Goal: Information Seeking & Learning: Learn about a topic

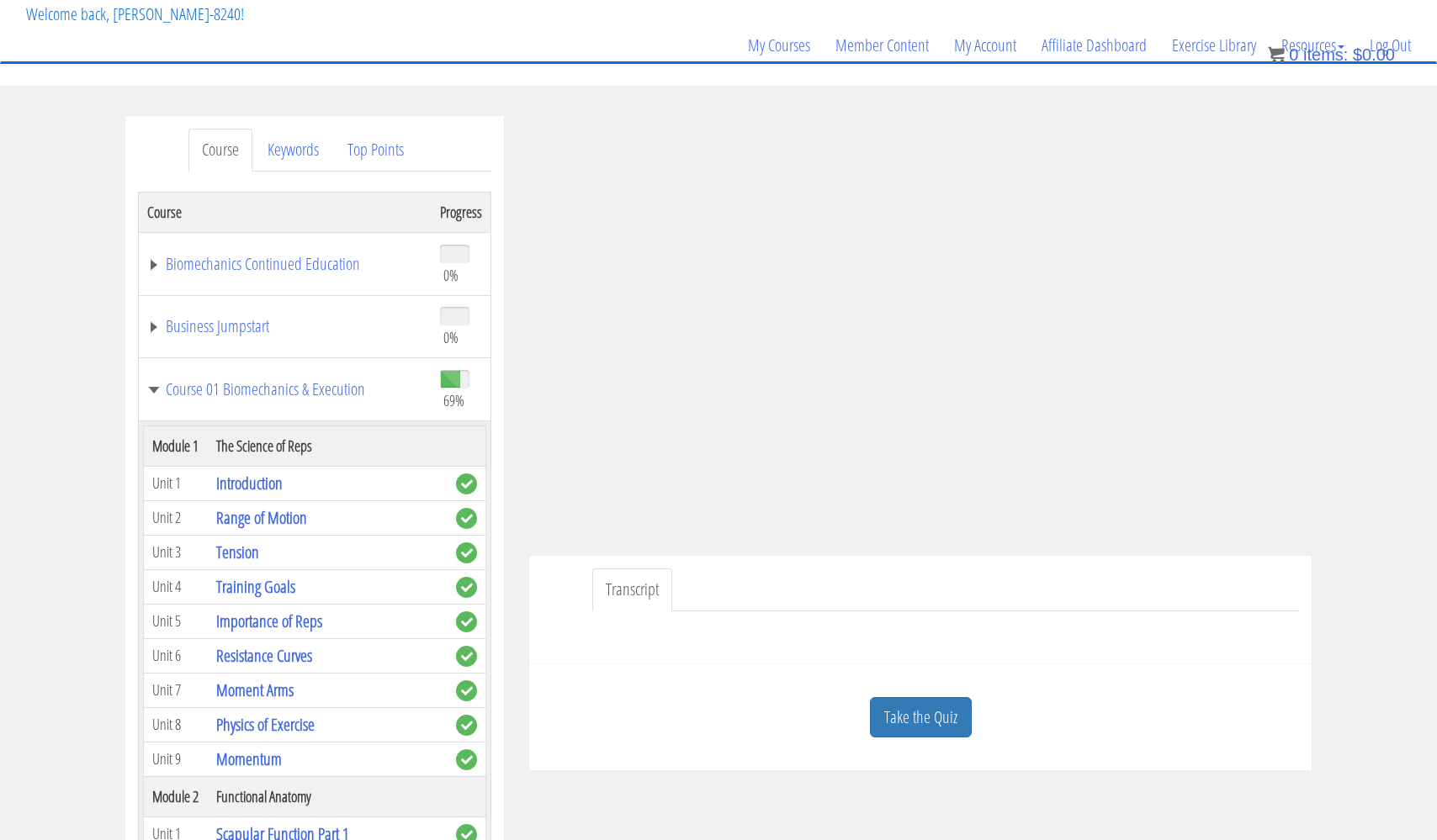
scroll to position [4021, 0]
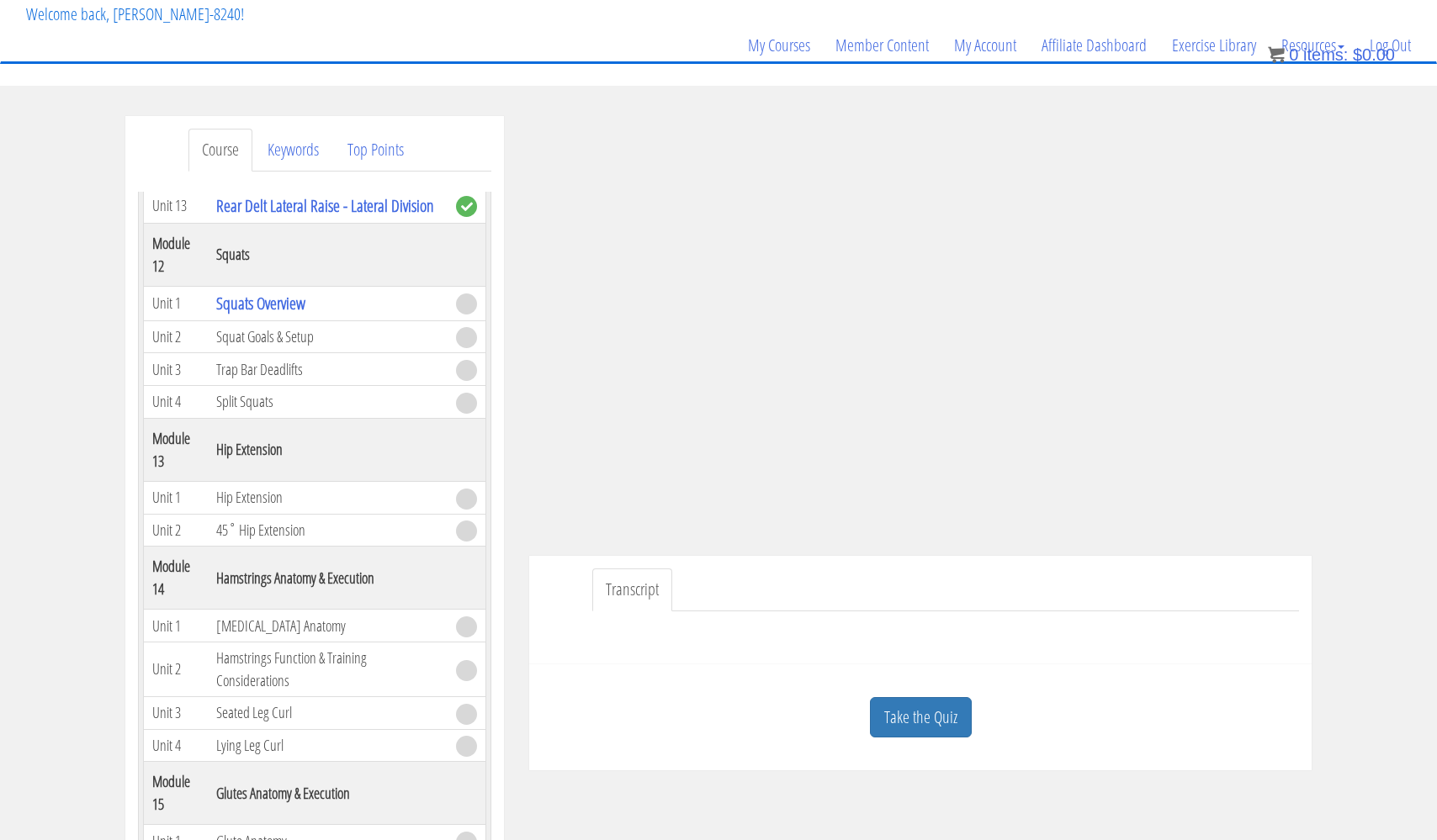
click at [947, 611] on div at bounding box center [920, 632] width 757 height 41
click at [902, 714] on link "Take the Quiz" at bounding box center [920, 718] width 102 height 42
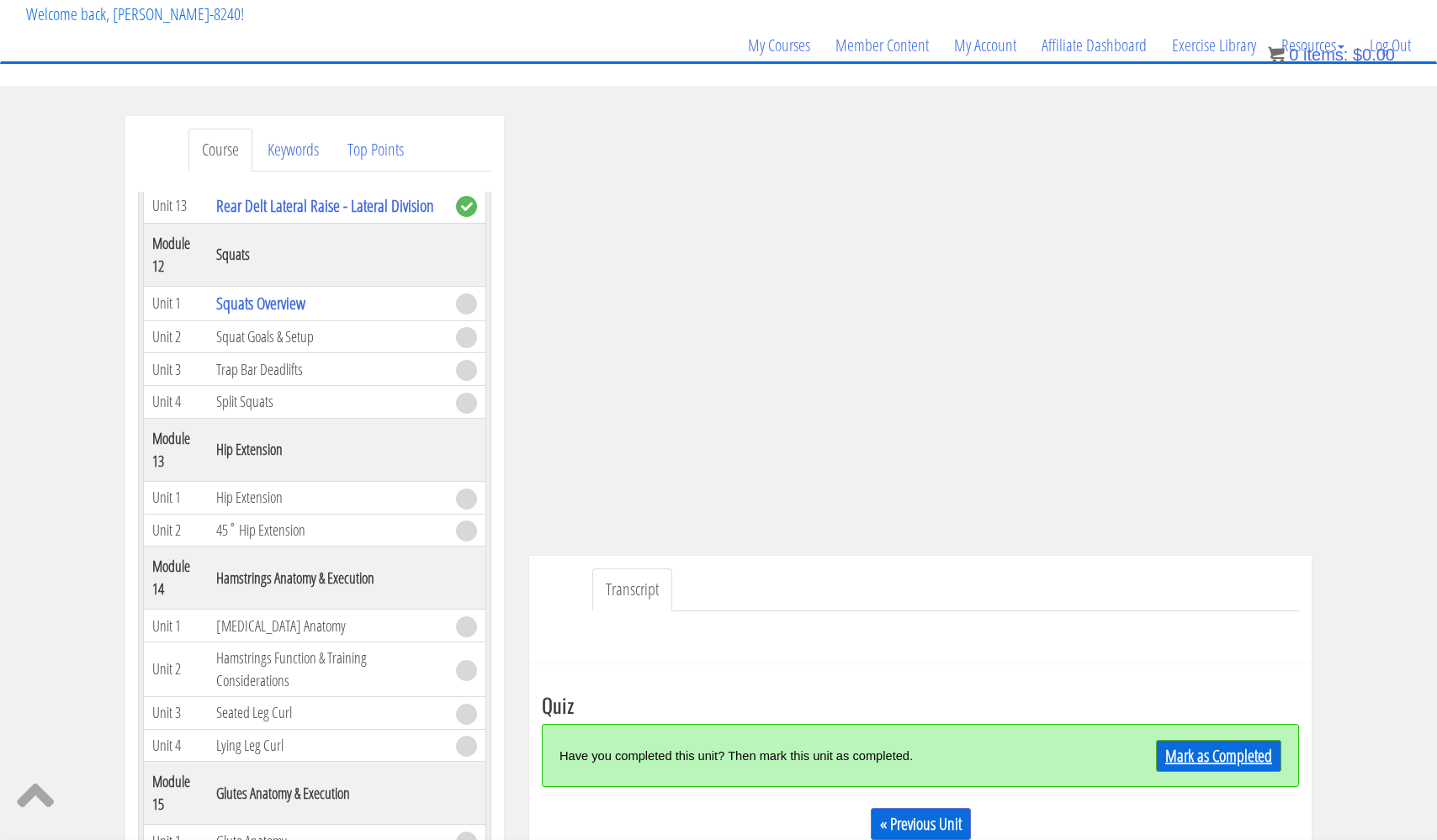
click at [1223, 753] on link "Mark as Completed" at bounding box center [1218, 756] width 125 height 32
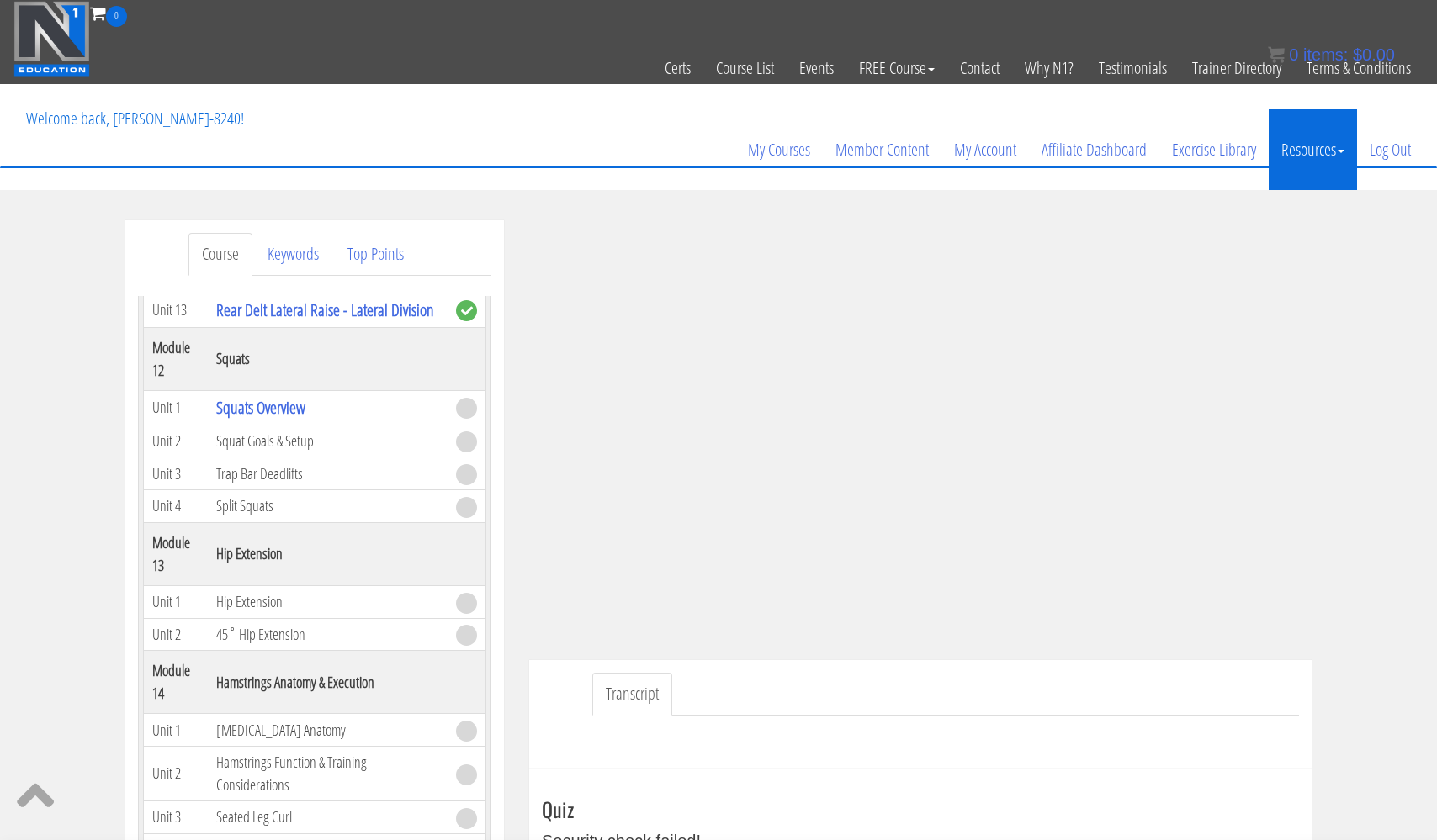
scroll to position [0, 0]
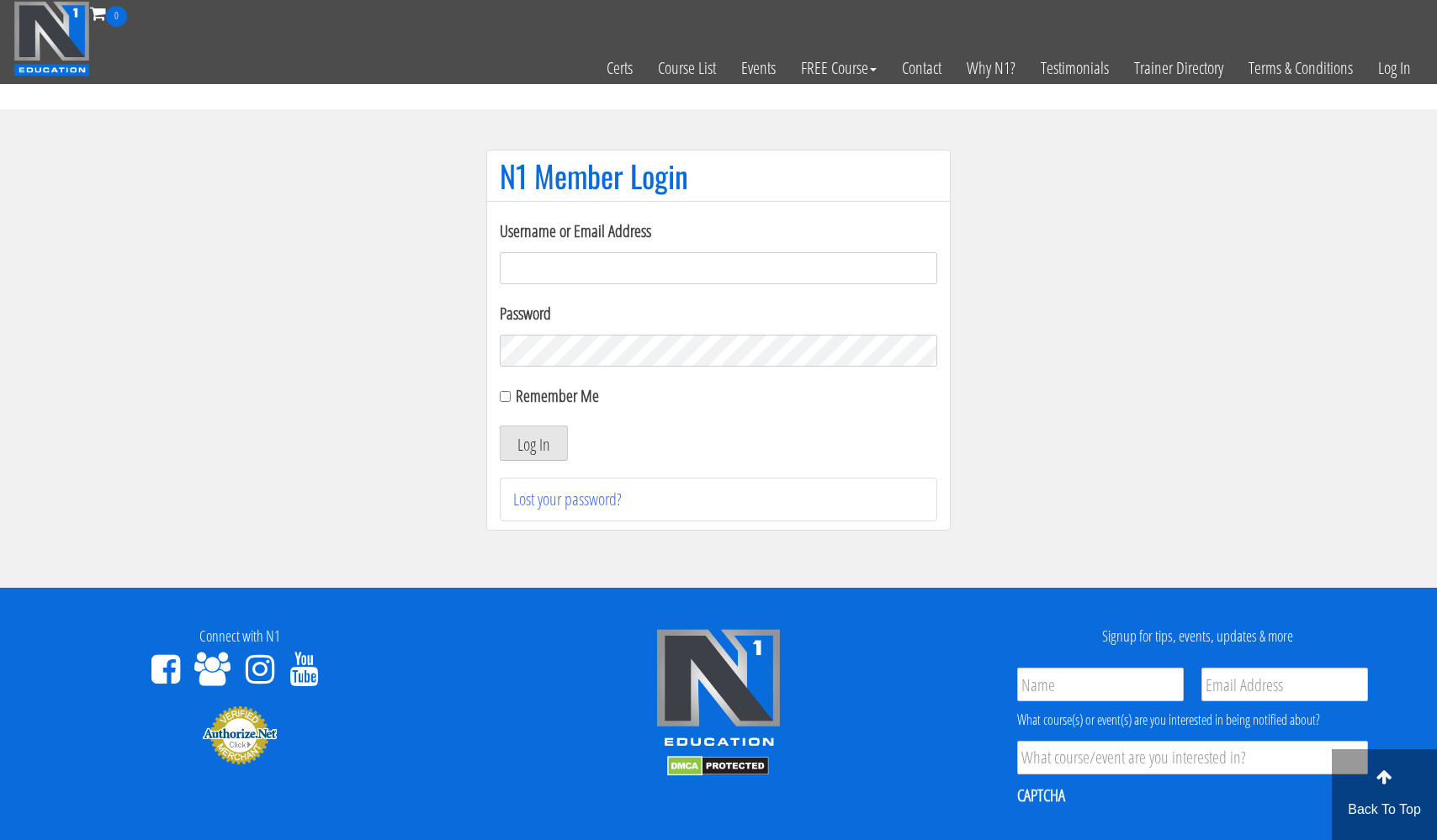
type input "usmcfit93@gmail.com"
click at [534, 443] on button "Log In" at bounding box center [534, 443] width 68 height 35
click at [528, 460] on button "Log In" at bounding box center [534, 443] width 68 height 35
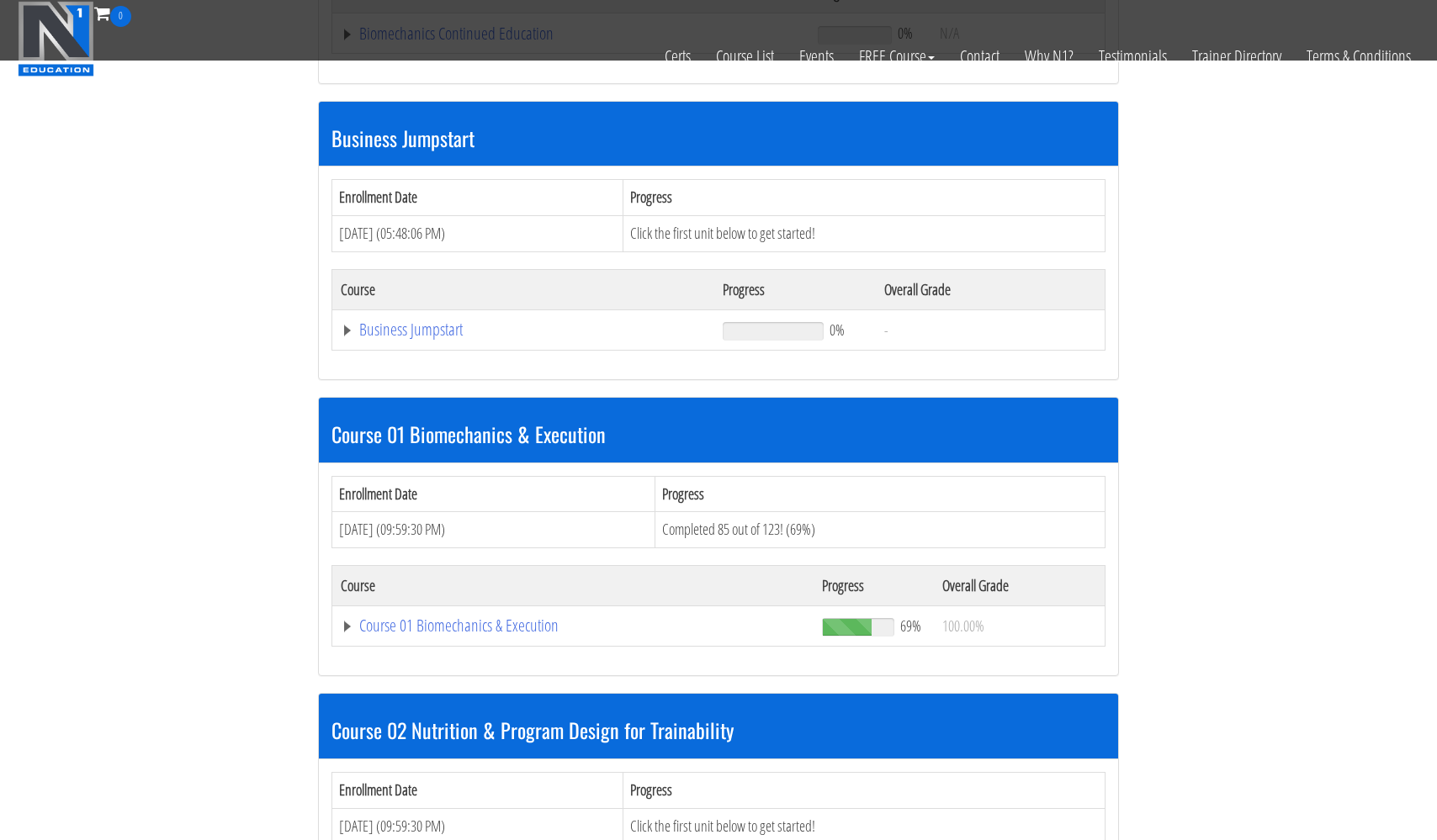
scroll to position [449, 0]
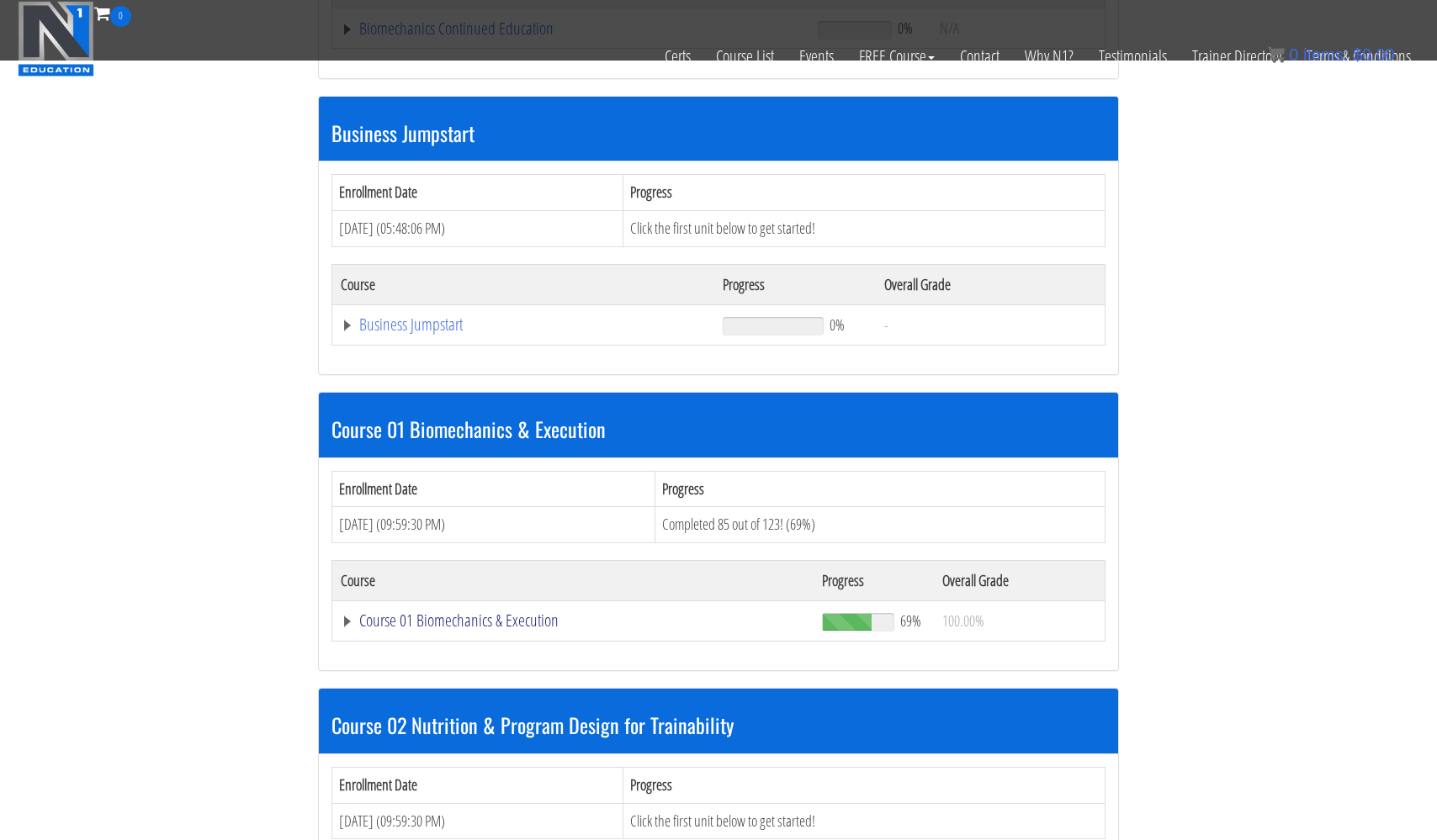
click at [447, 37] on link "Course 01 Biomechanics & Execution" at bounding box center [570, 28] width 460 height 17
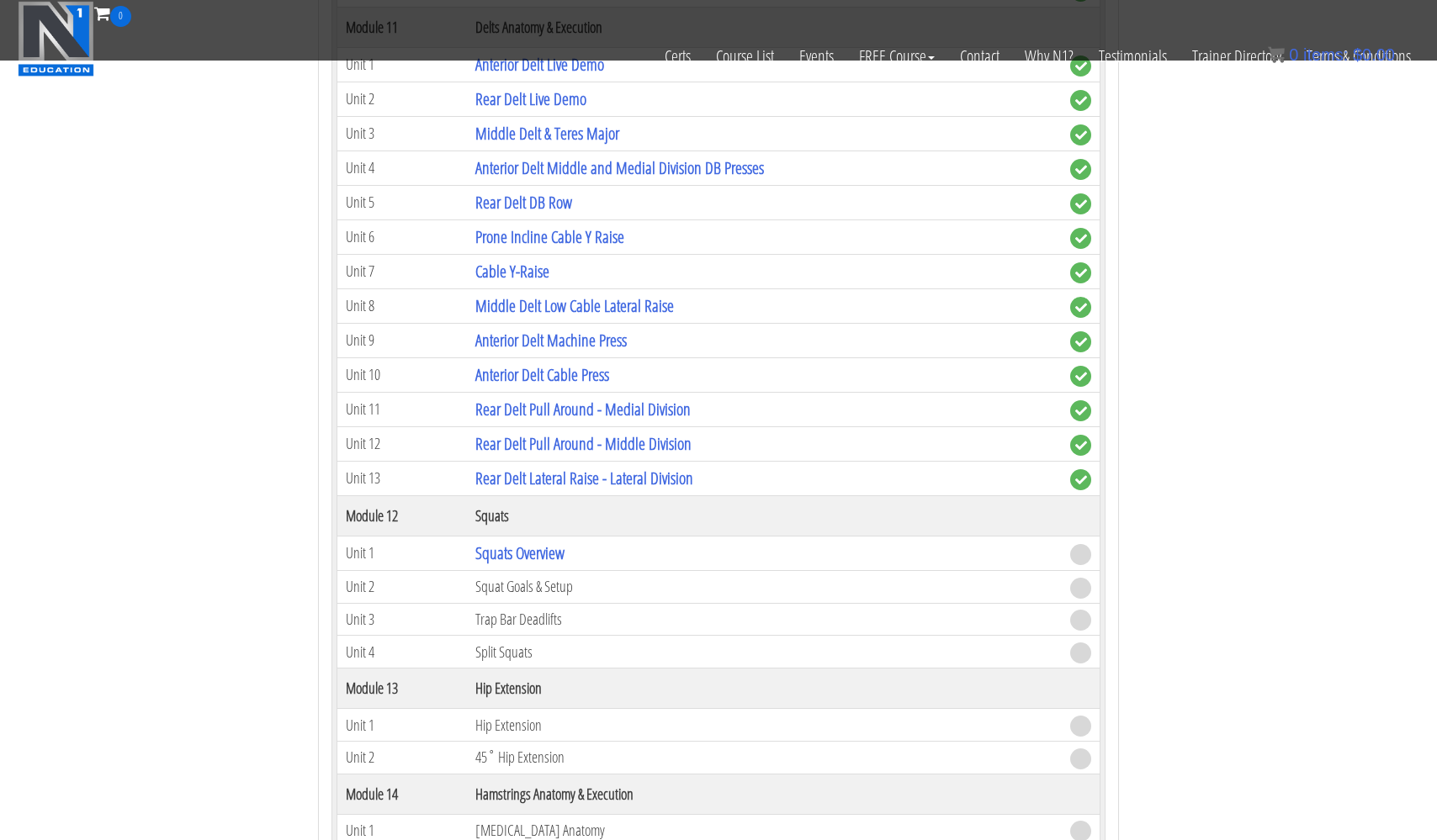
scroll to position [3978, 0]
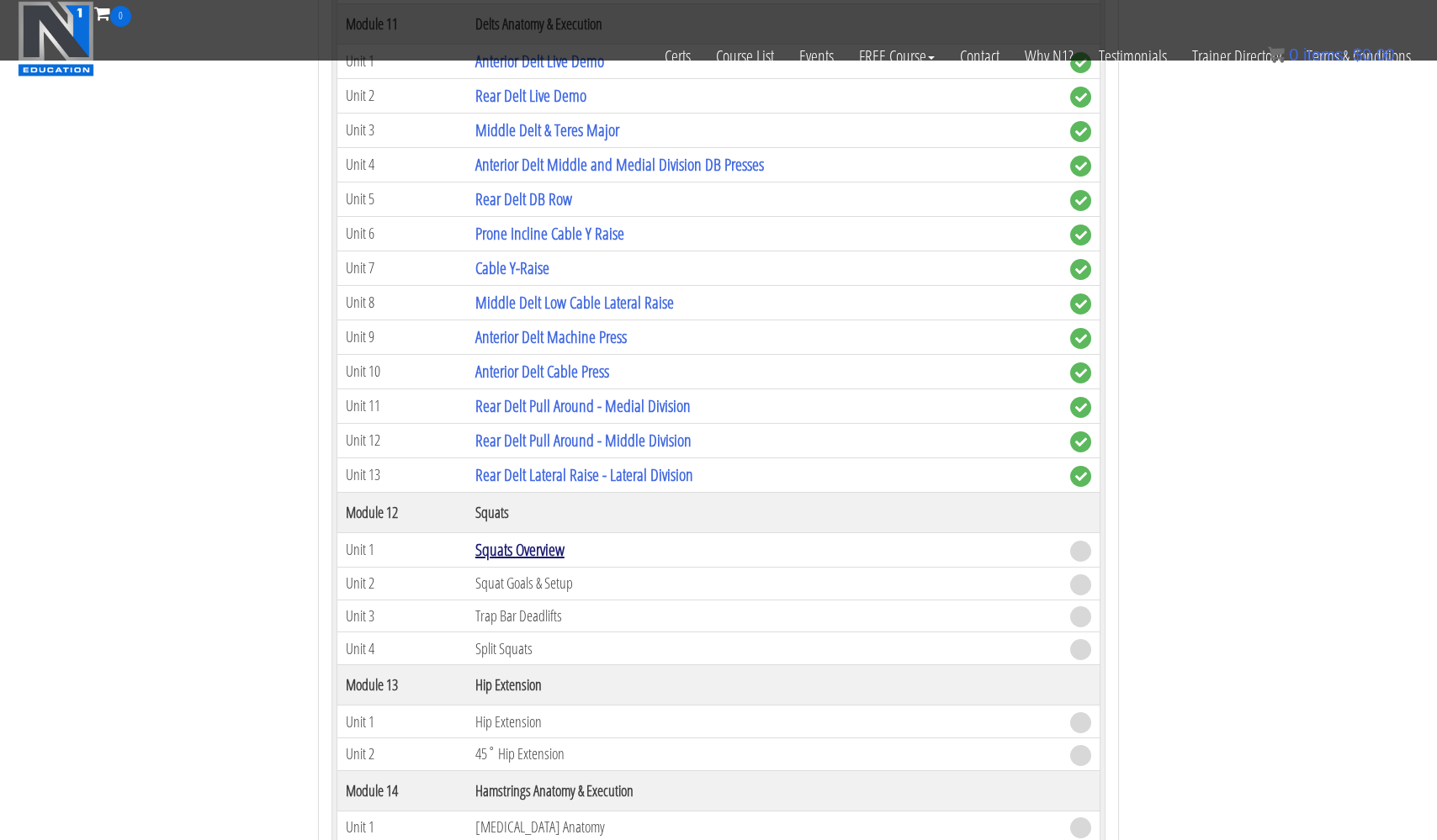
click at [504, 543] on link "Squats Overview" at bounding box center [519, 549] width 90 height 23
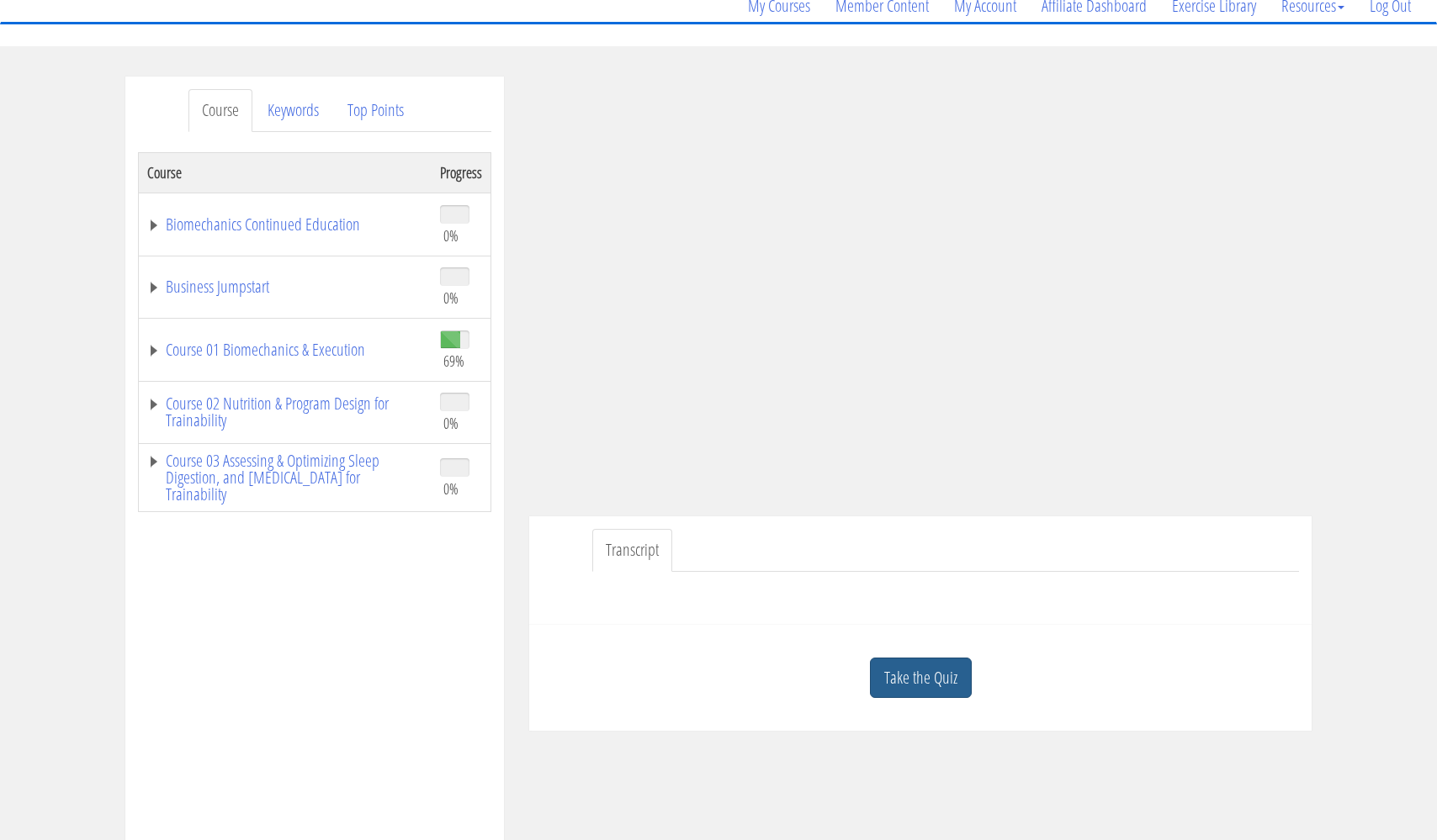
click at [928, 674] on link "Take the Quiz" at bounding box center [920, 678] width 102 height 42
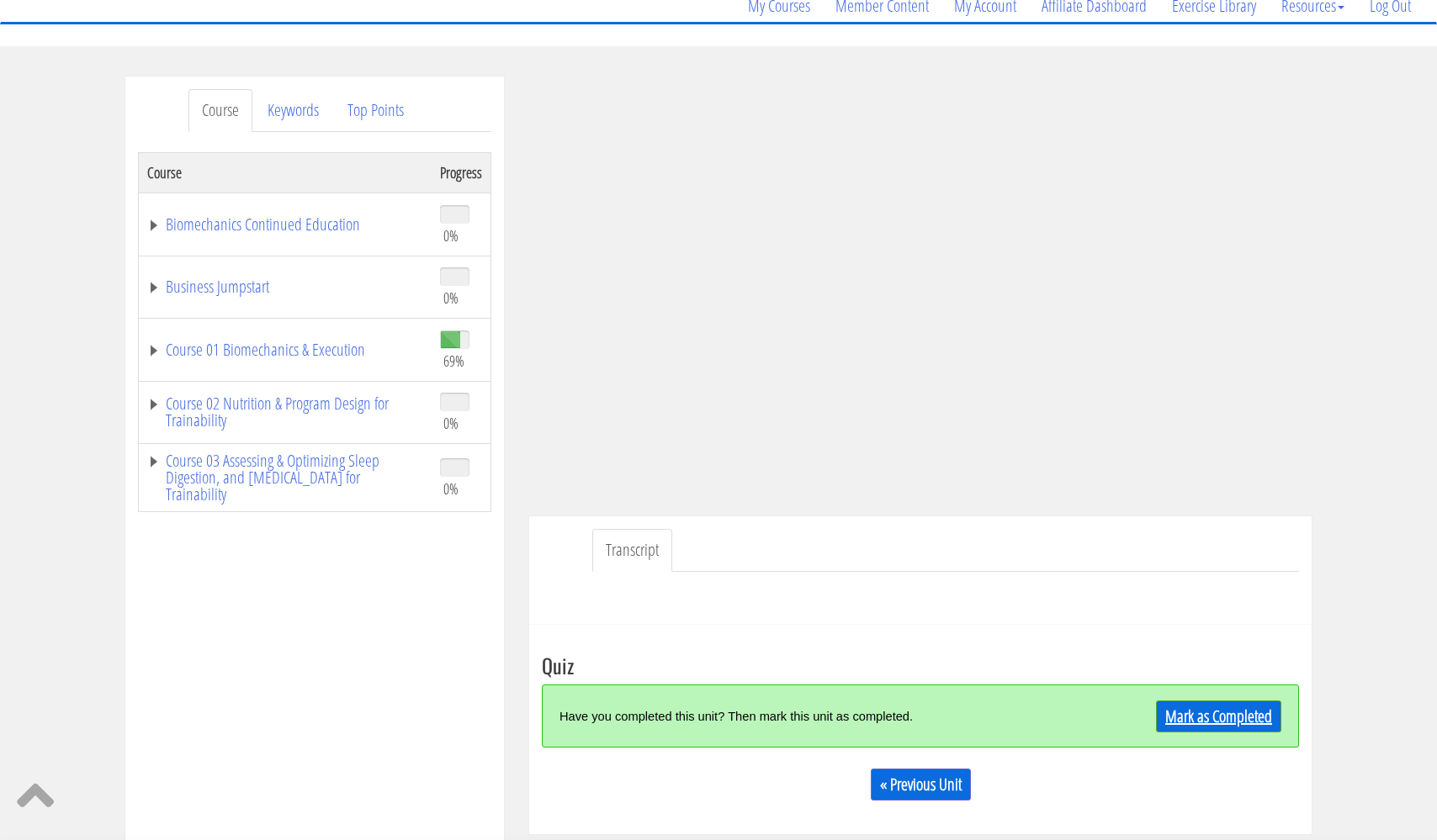
click at [1210, 701] on link "Mark as Completed" at bounding box center [1218, 717] width 125 height 32
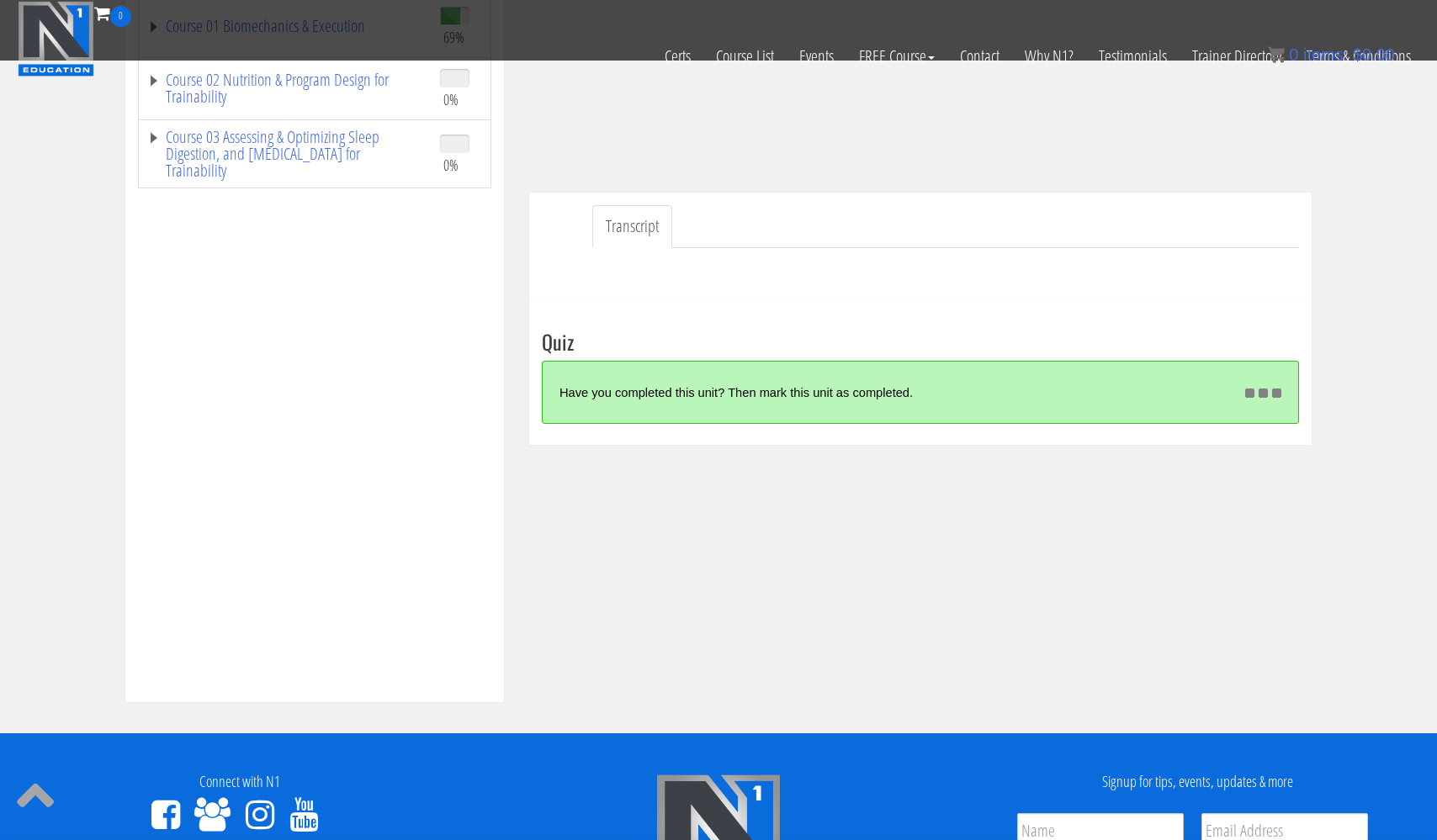
scroll to position [371, 0]
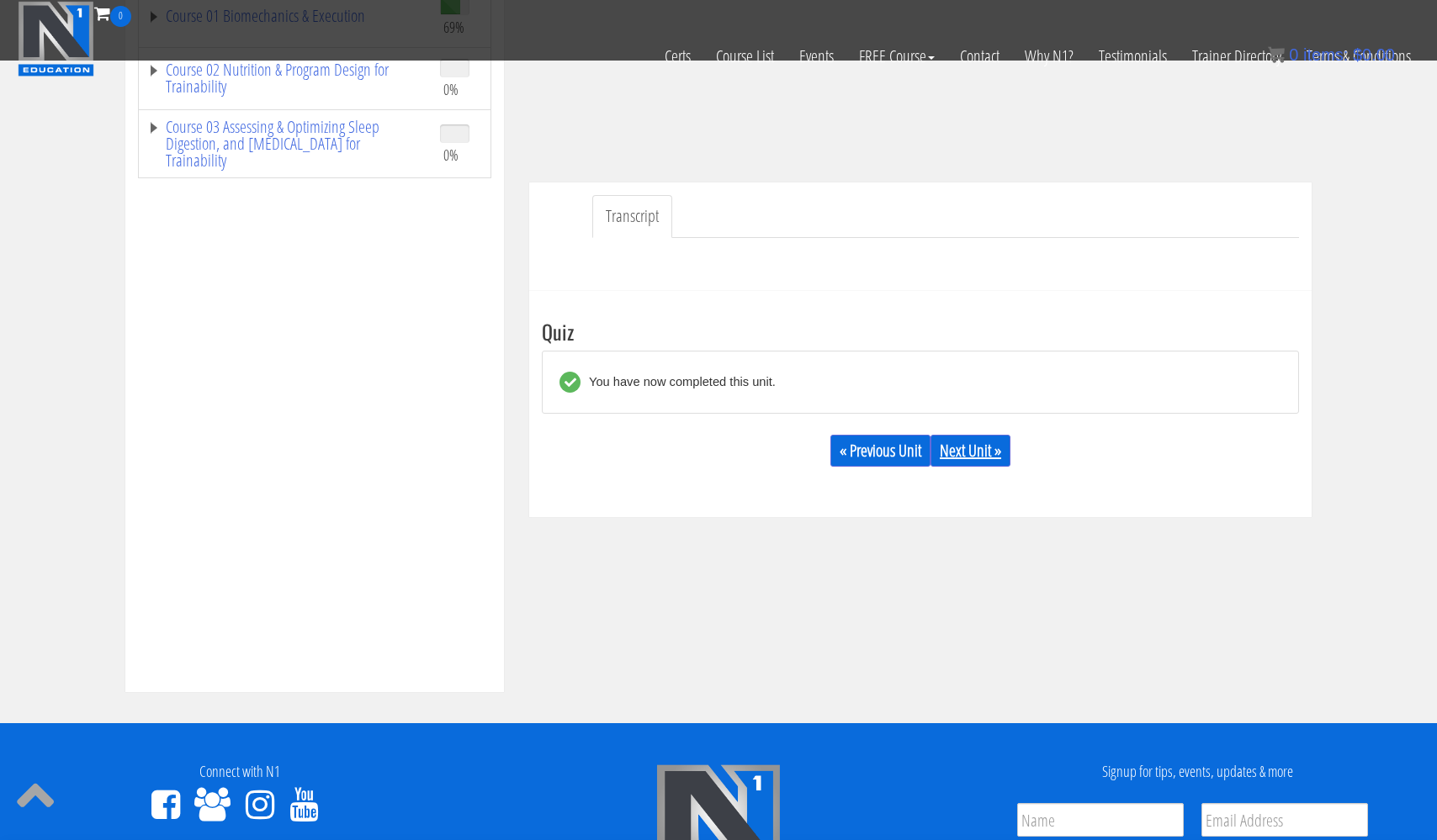
click at [971, 448] on link "Next Unit »" at bounding box center [971, 451] width 80 height 32
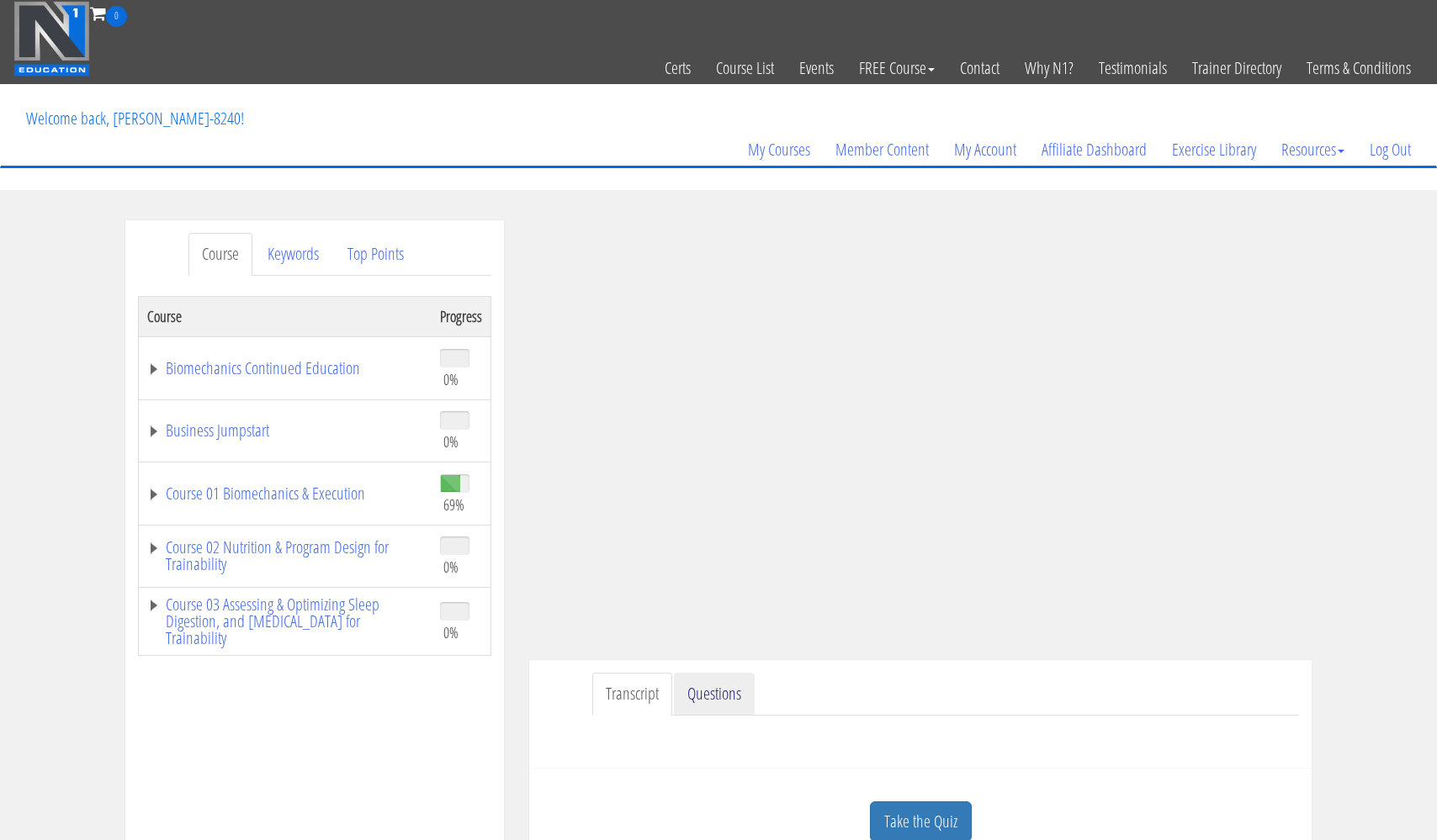
click at [710, 697] on link "Questions" at bounding box center [714, 694] width 81 height 43
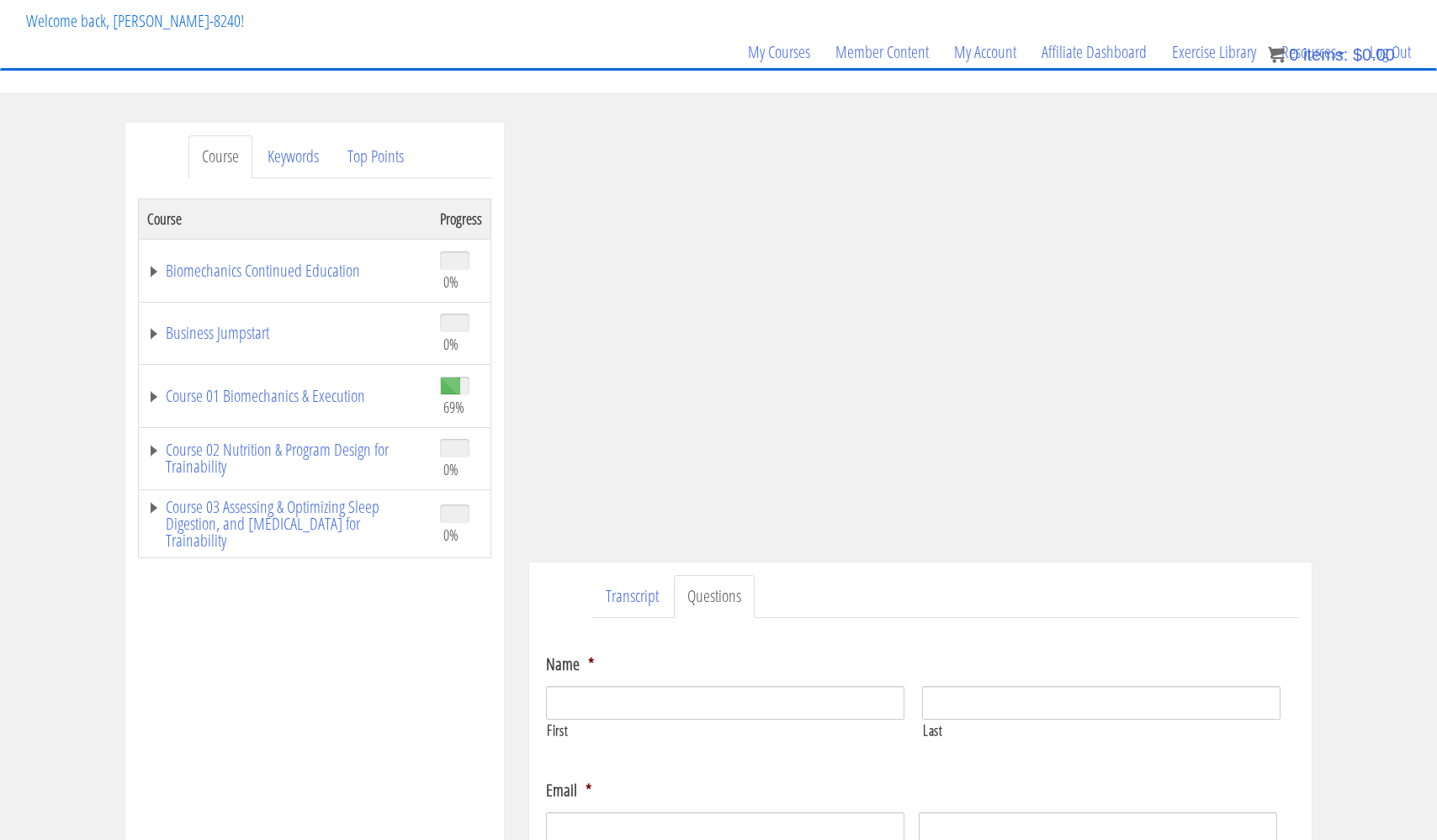
scroll to position [100, 0]
click at [629, 587] on link "Transcript" at bounding box center [632, 594] width 80 height 43
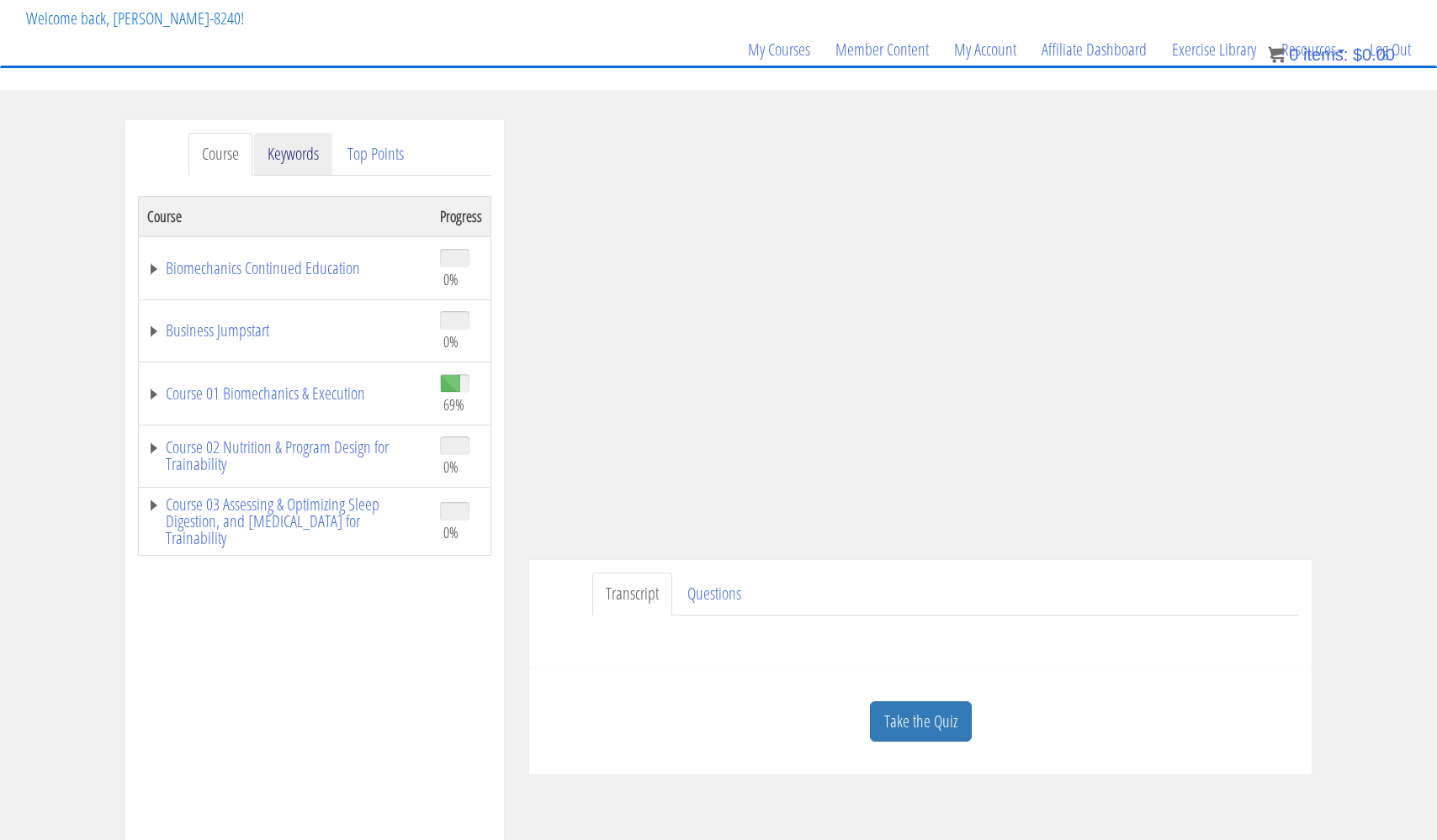
click at [297, 156] on link "Keywords" at bounding box center [293, 154] width 78 height 43
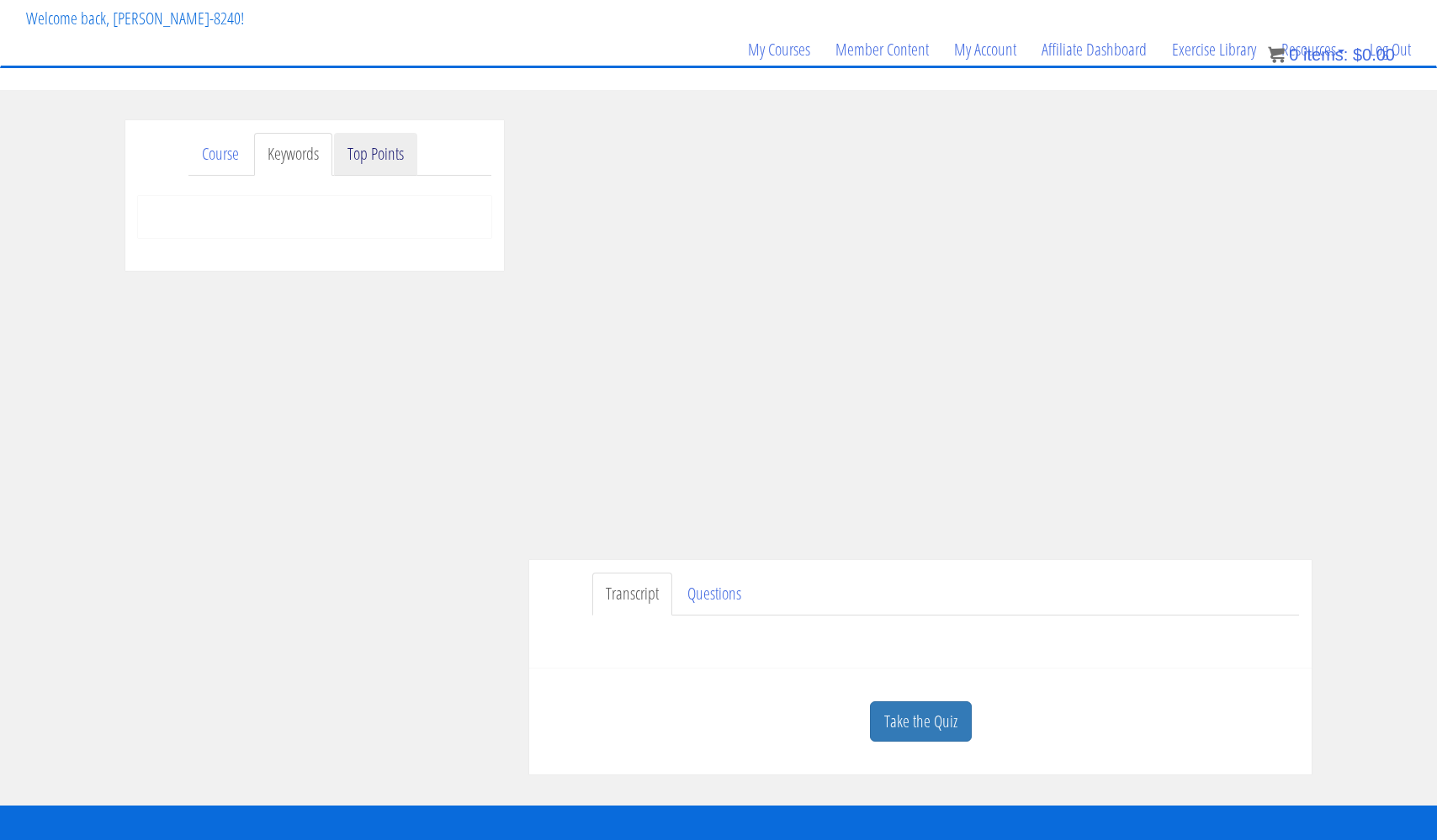
click at [363, 149] on link "Top Points" at bounding box center [376, 154] width 83 height 43
click at [221, 157] on link "Course" at bounding box center [221, 154] width 64 height 43
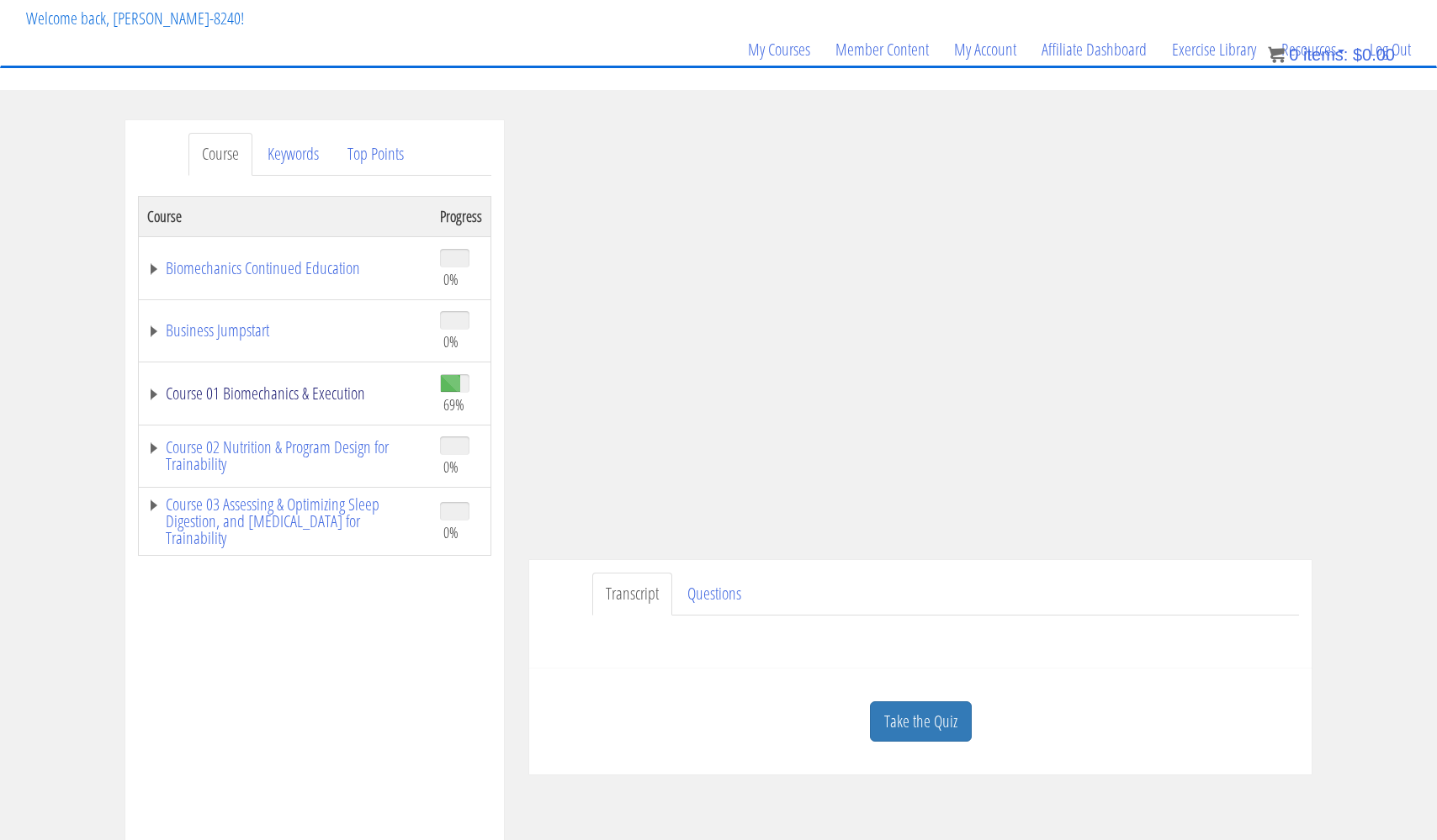
click at [300, 391] on link "Course 01 Biomechanics & Execution" at bounding box center [285, 393] width 276 height 17
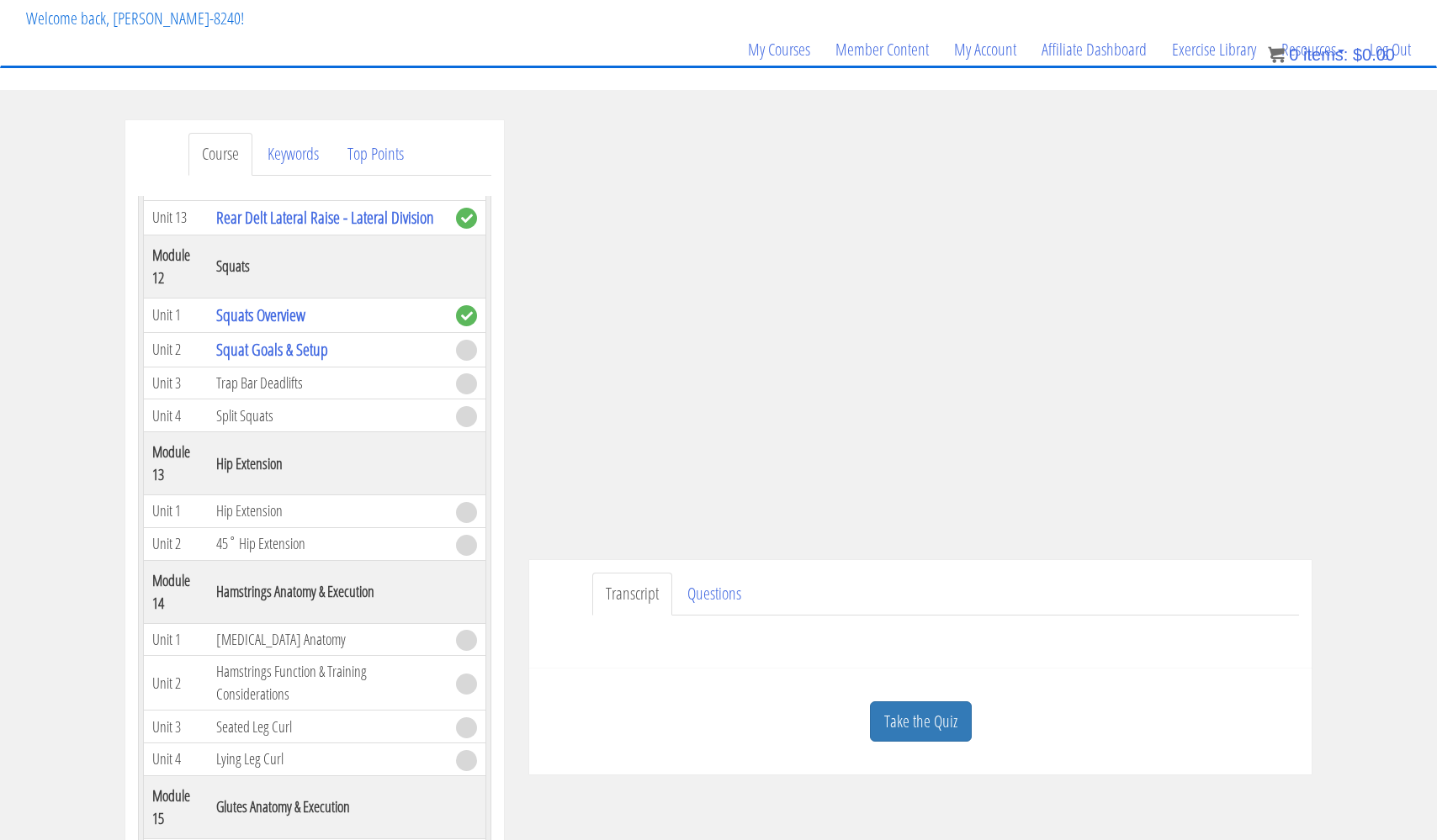
scroll to position [4015, 0]
click at [894, 717] on link "Take the Quiz" at bounding box center [920, 721] width 102 height 42
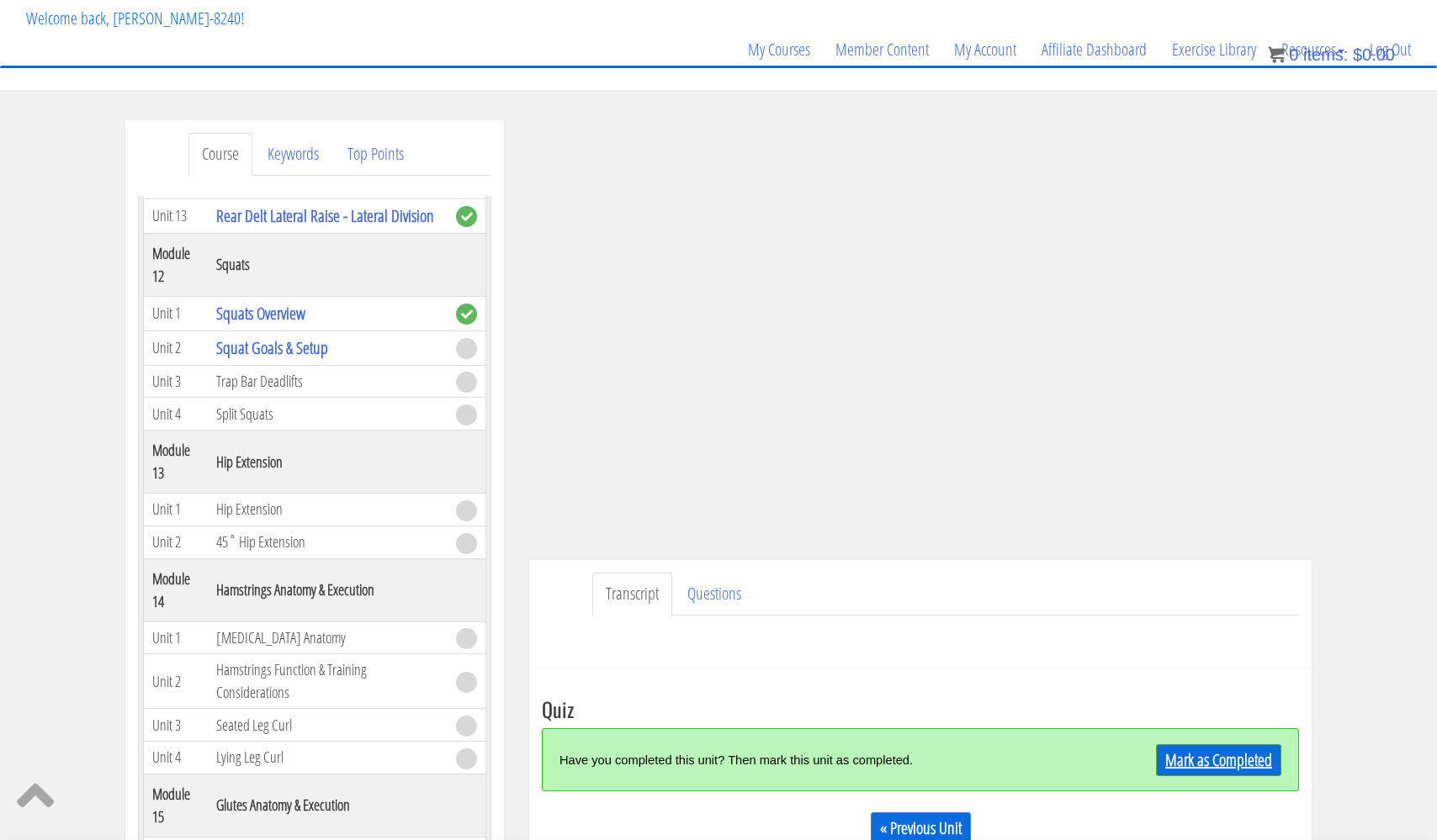
click at [1168, 757] on link "Mark as Completed" at bounding box center [1218, 760] width 125 height 32
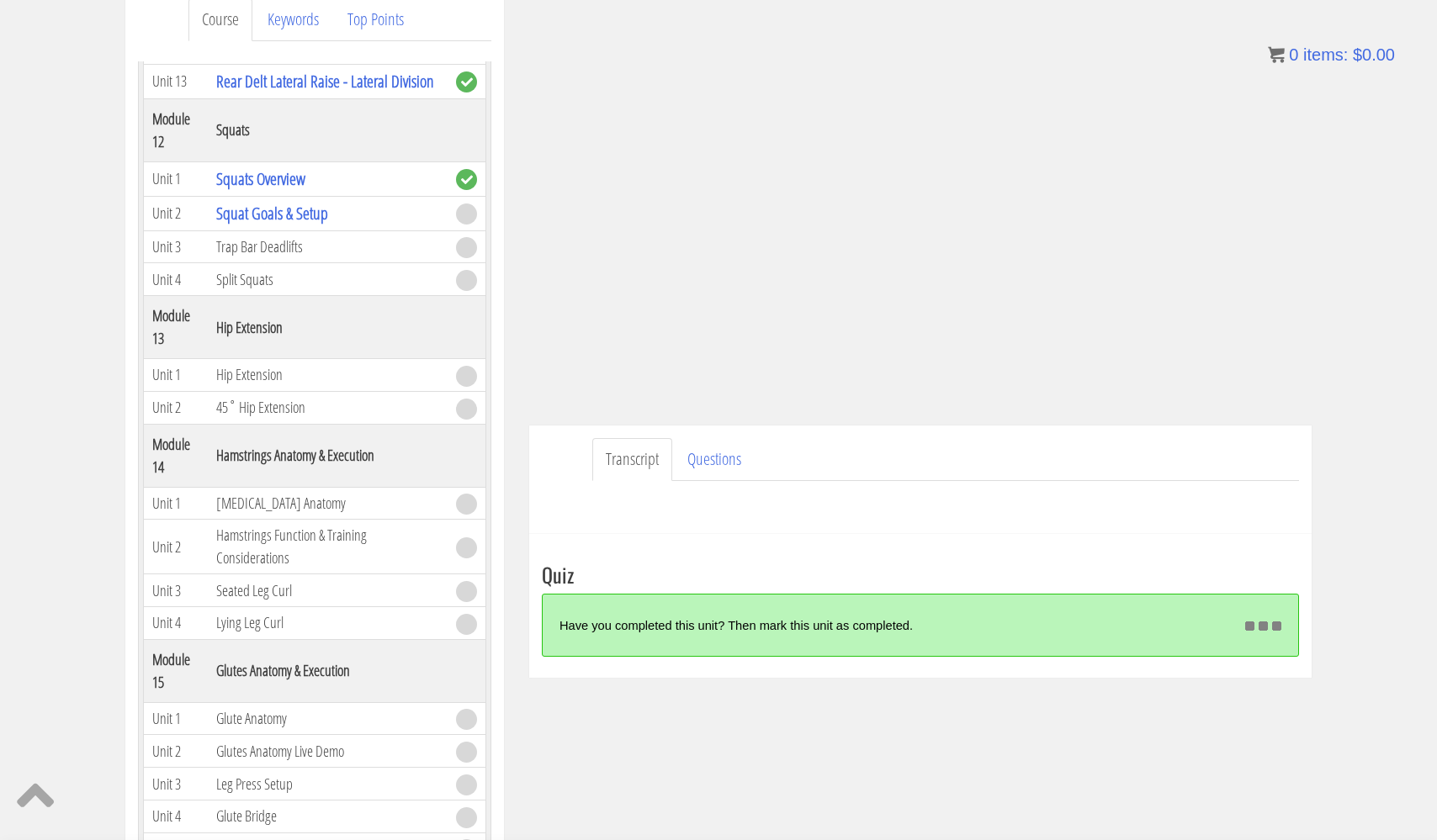
scroll to position [237, 0]
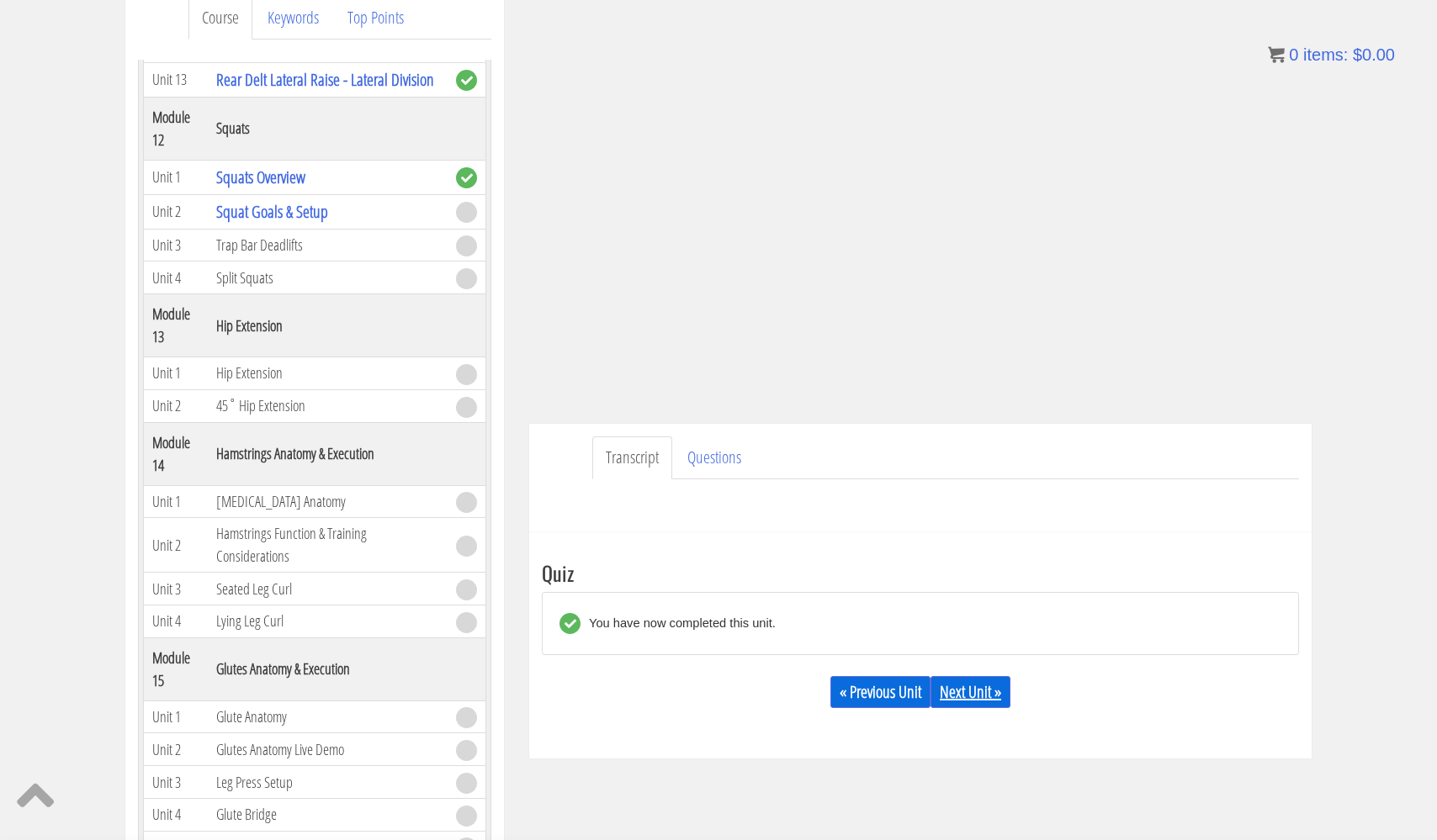
click at [974, 693] on link "Next Unit »" at bounding box center [971, 692] width 80 height 32
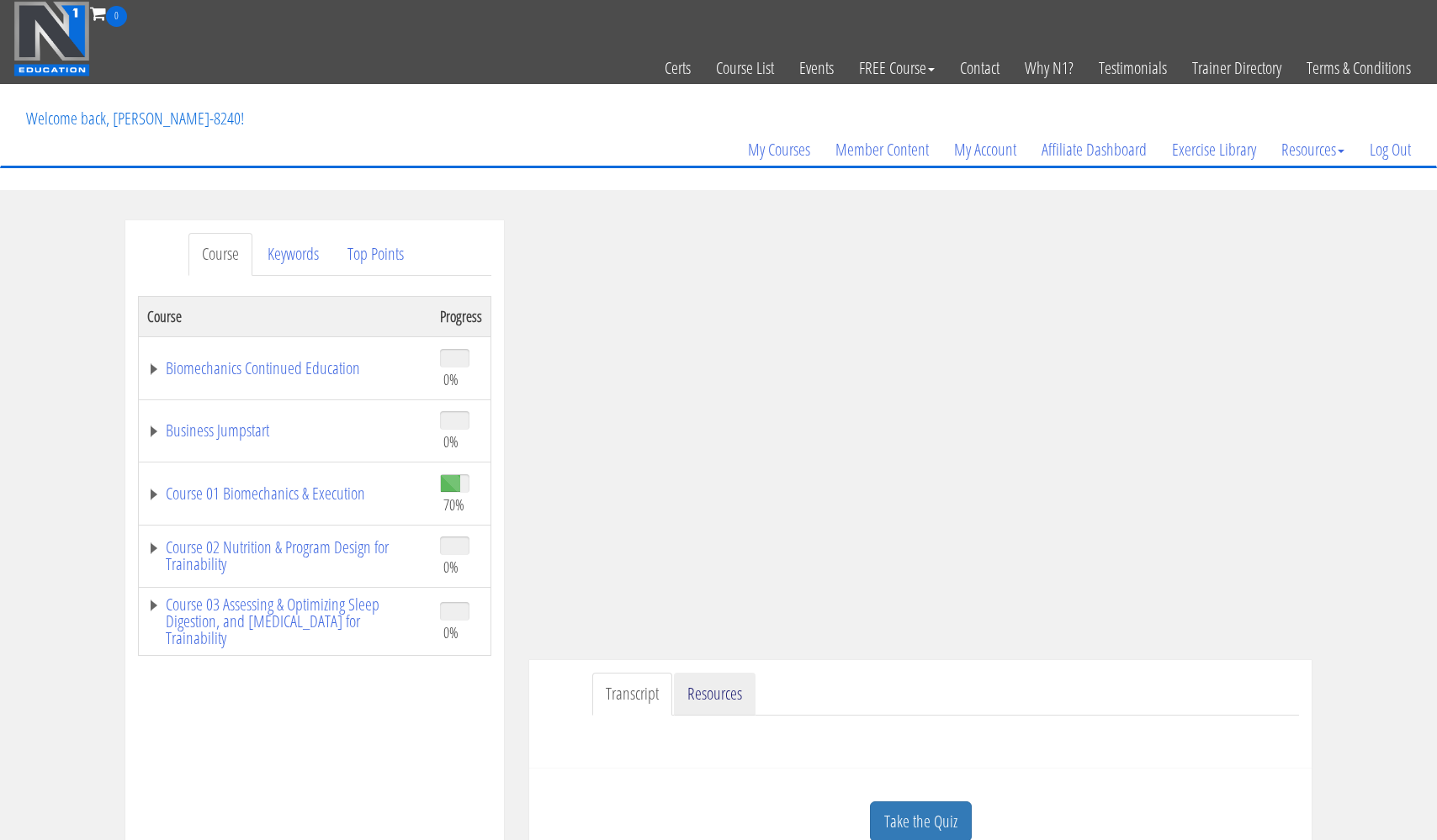
click at [715, 688] on link "Resources" at bounding box center [715, 694] width 82 height 43
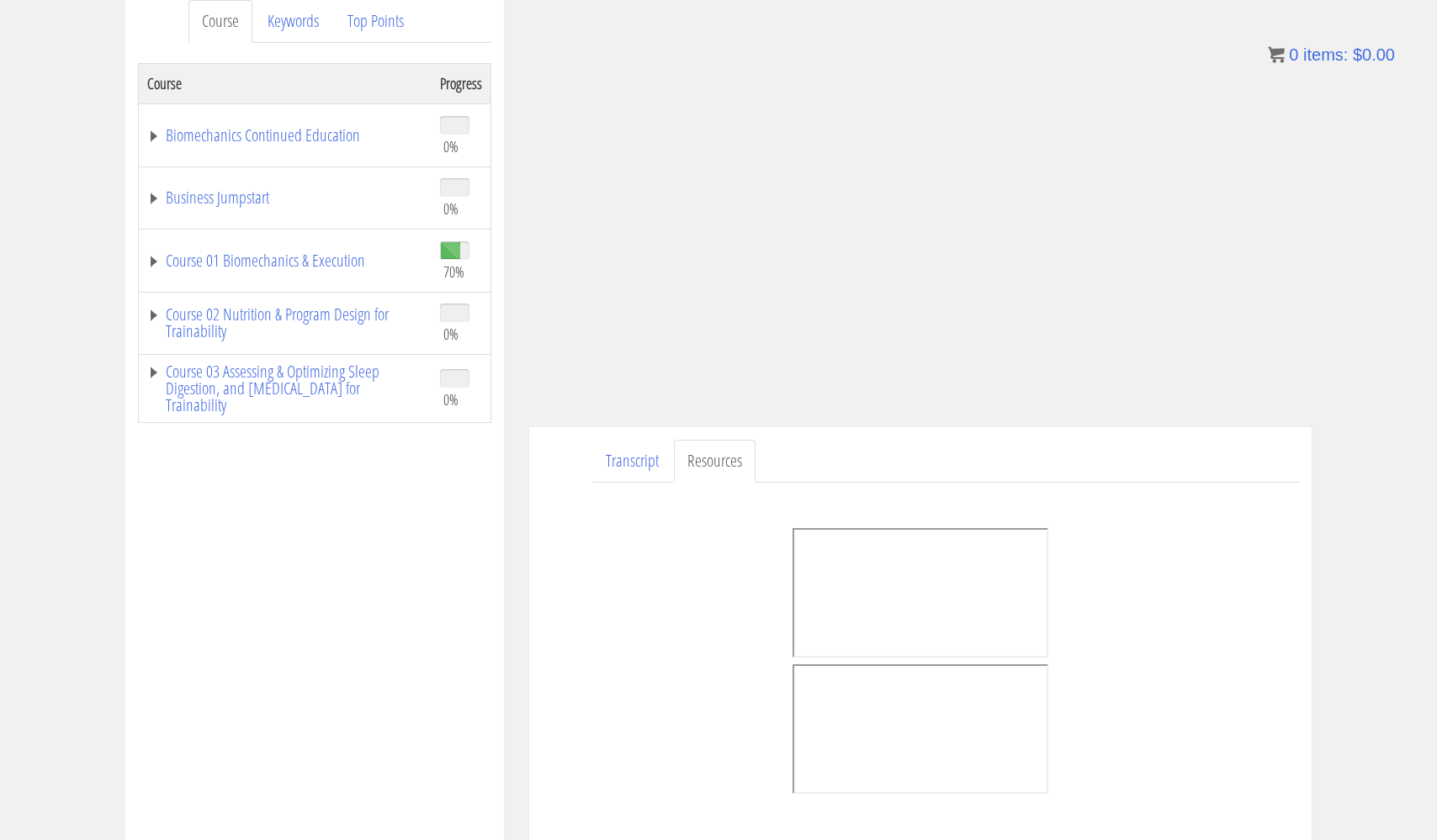
scroll to position [229, 0]
click at [631, 463] on link "Transcript" at bounding box center [632, 464] width 80 height 43
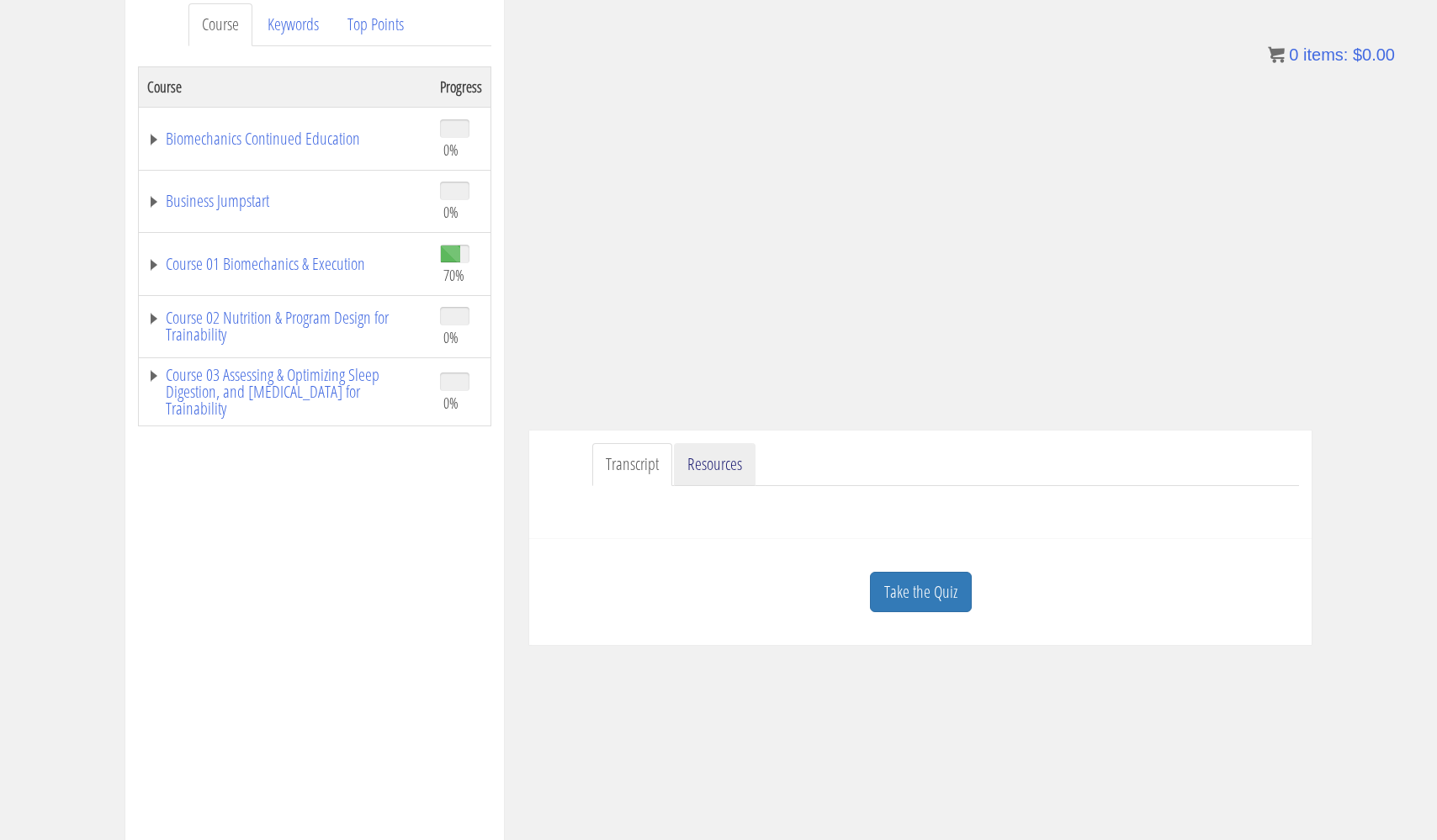
click at [705, 463] on link "Resources" at bounding box center [715, 464] width 82 height 43
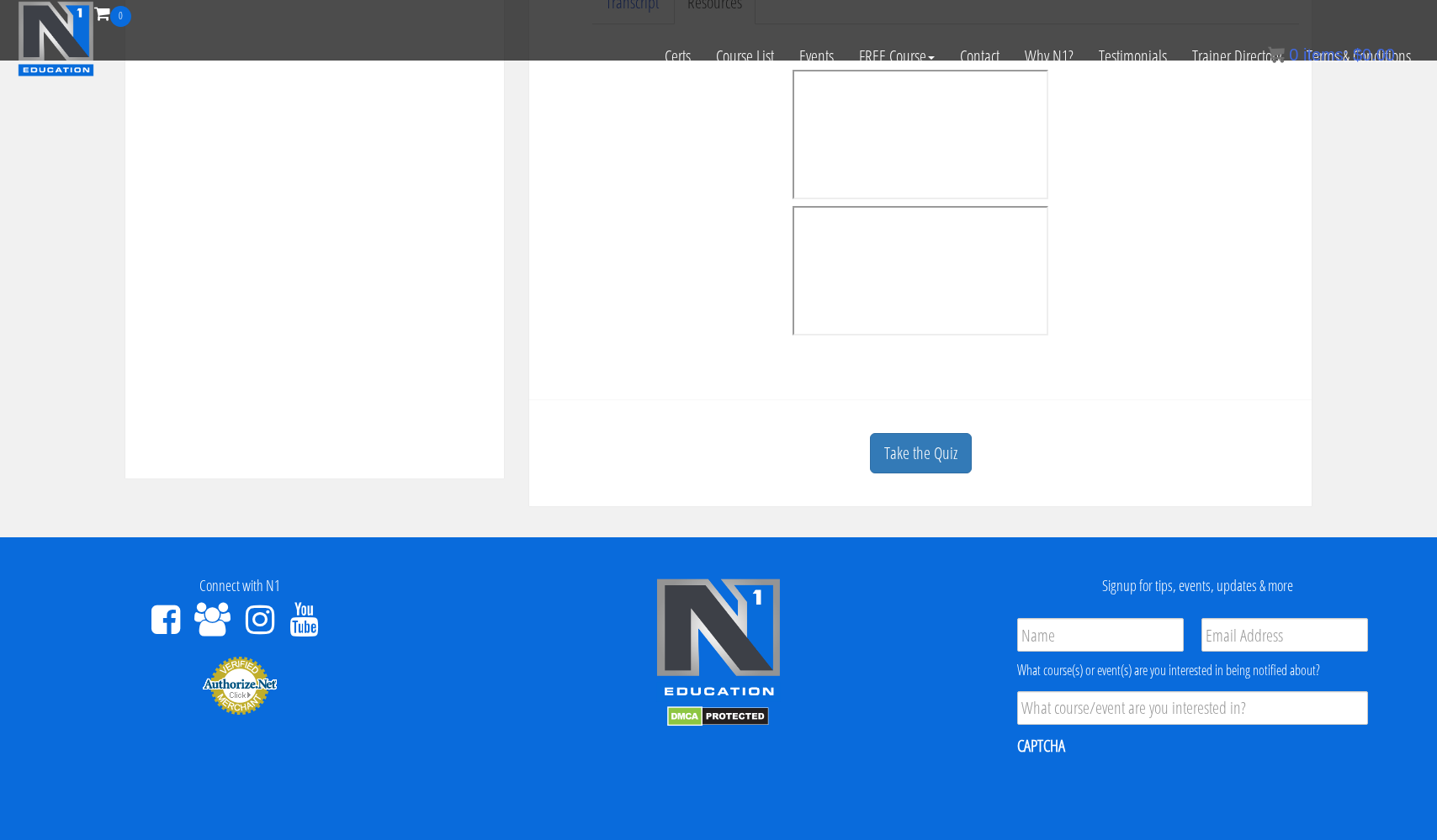
scroll to position [586, 0]
click at [910, 446] on link "Take the Quiz" at bounding box center [920, 454] width 102 height 42
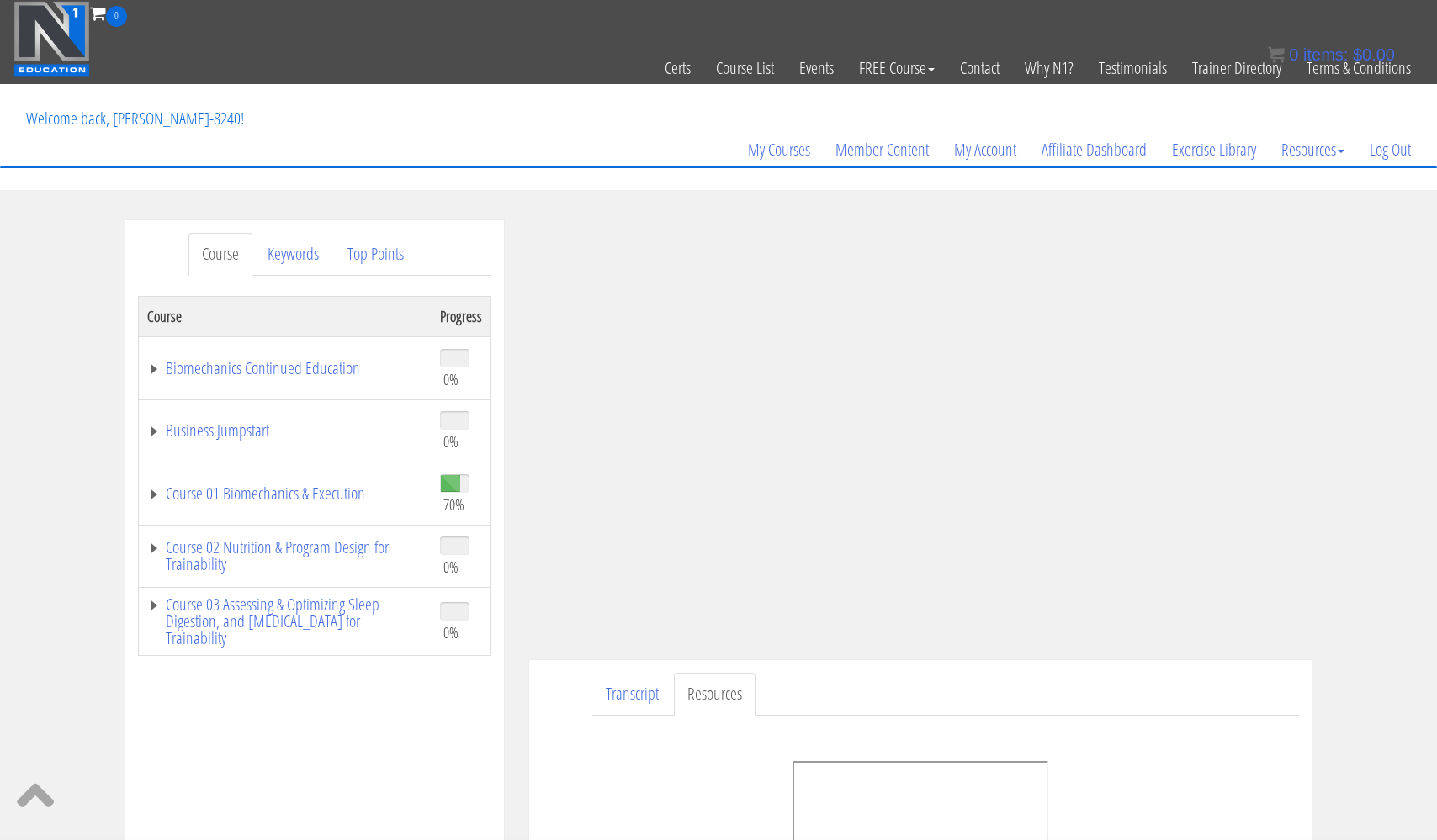
scroll to position [0, 0]
click at [404, 253] on link "Top Points" at bounding box center [376, 254] width 83 height 43
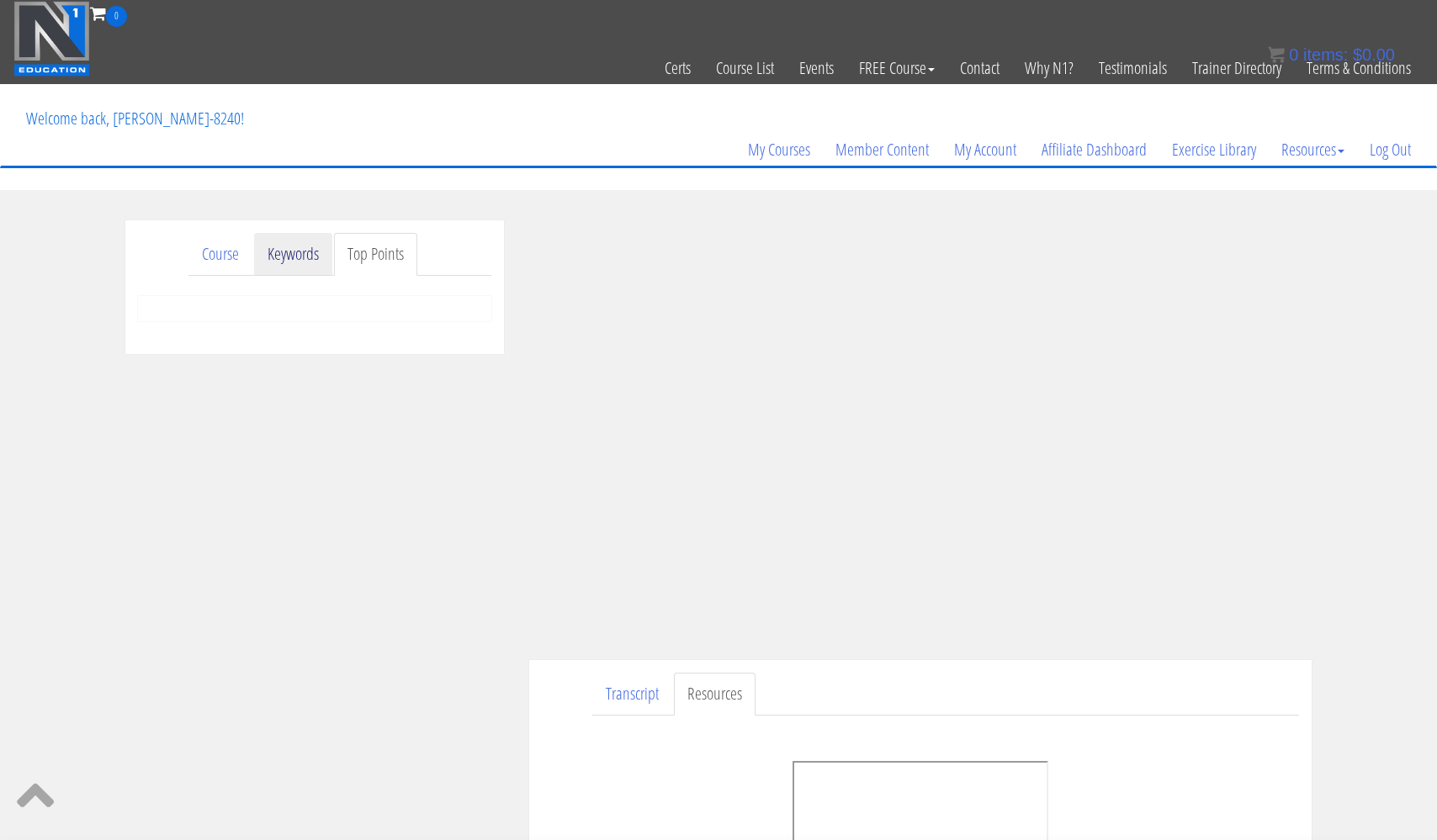
click at [309, 251] on link "Keywords" at bounding box center [293, 254] width 78 height 43
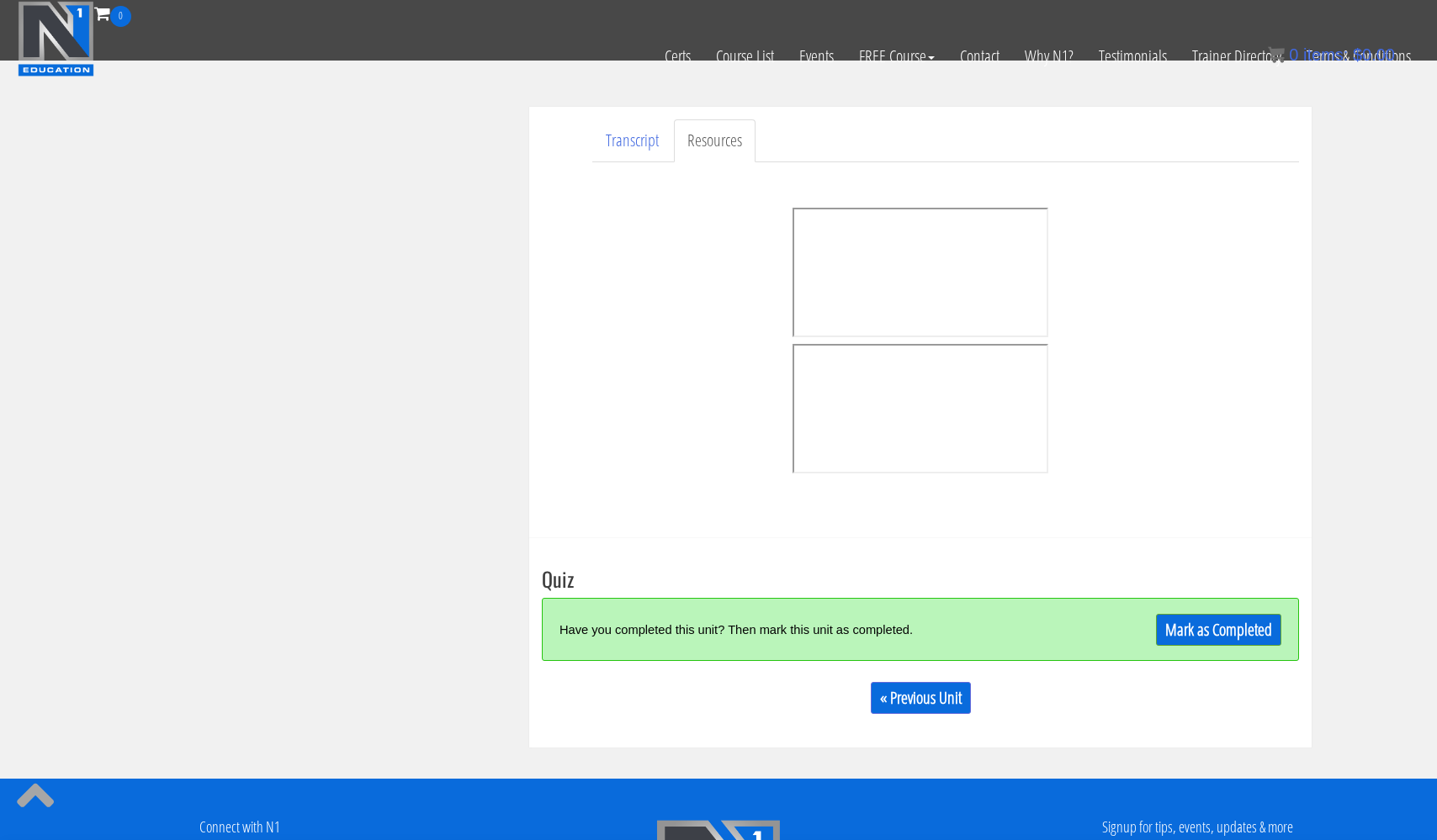
scroll to position [492, 0]
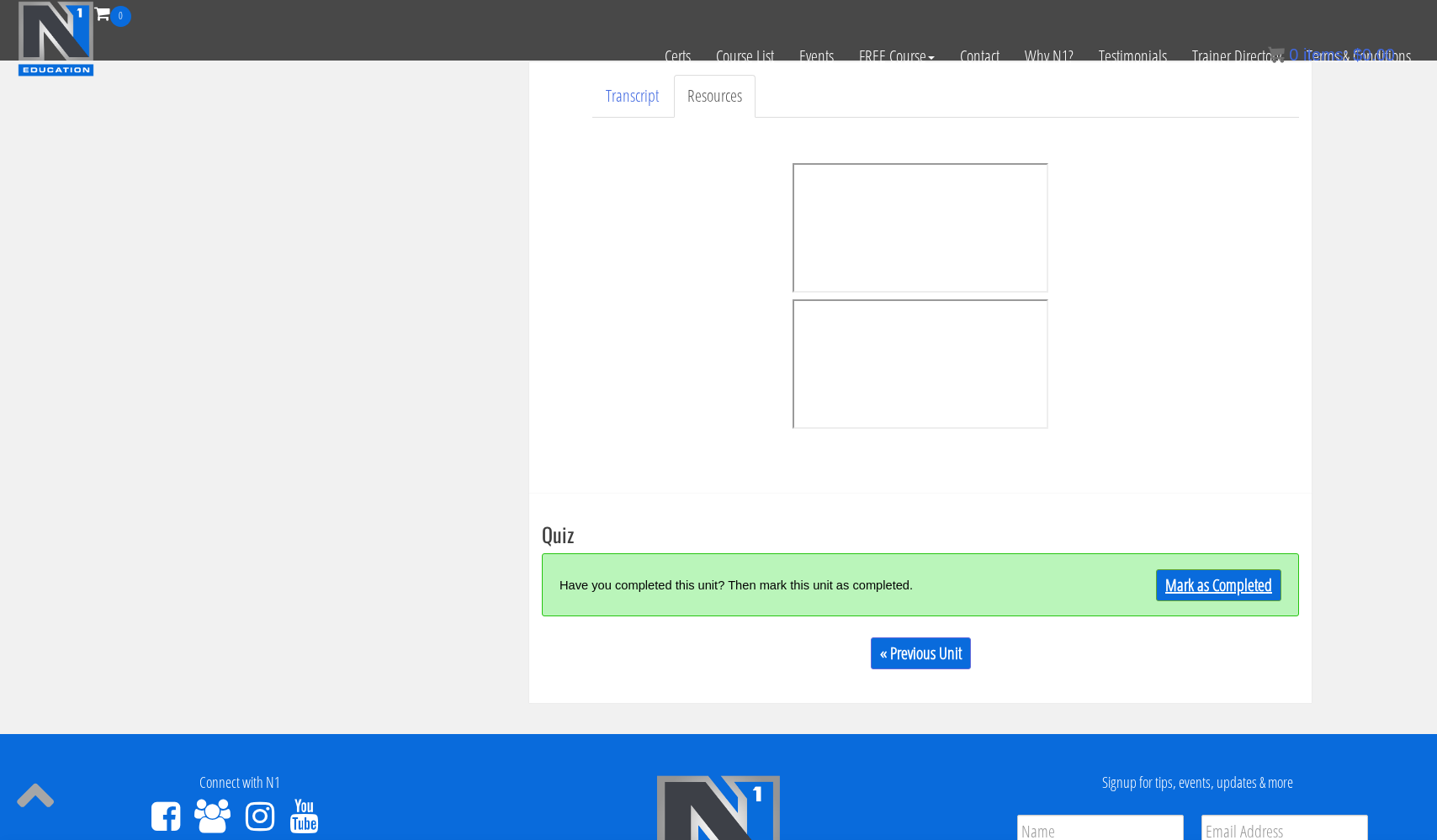
click at [1216, 591] on link "Mark as Completed" at bounding box center [1218, 585] width 125 height 32
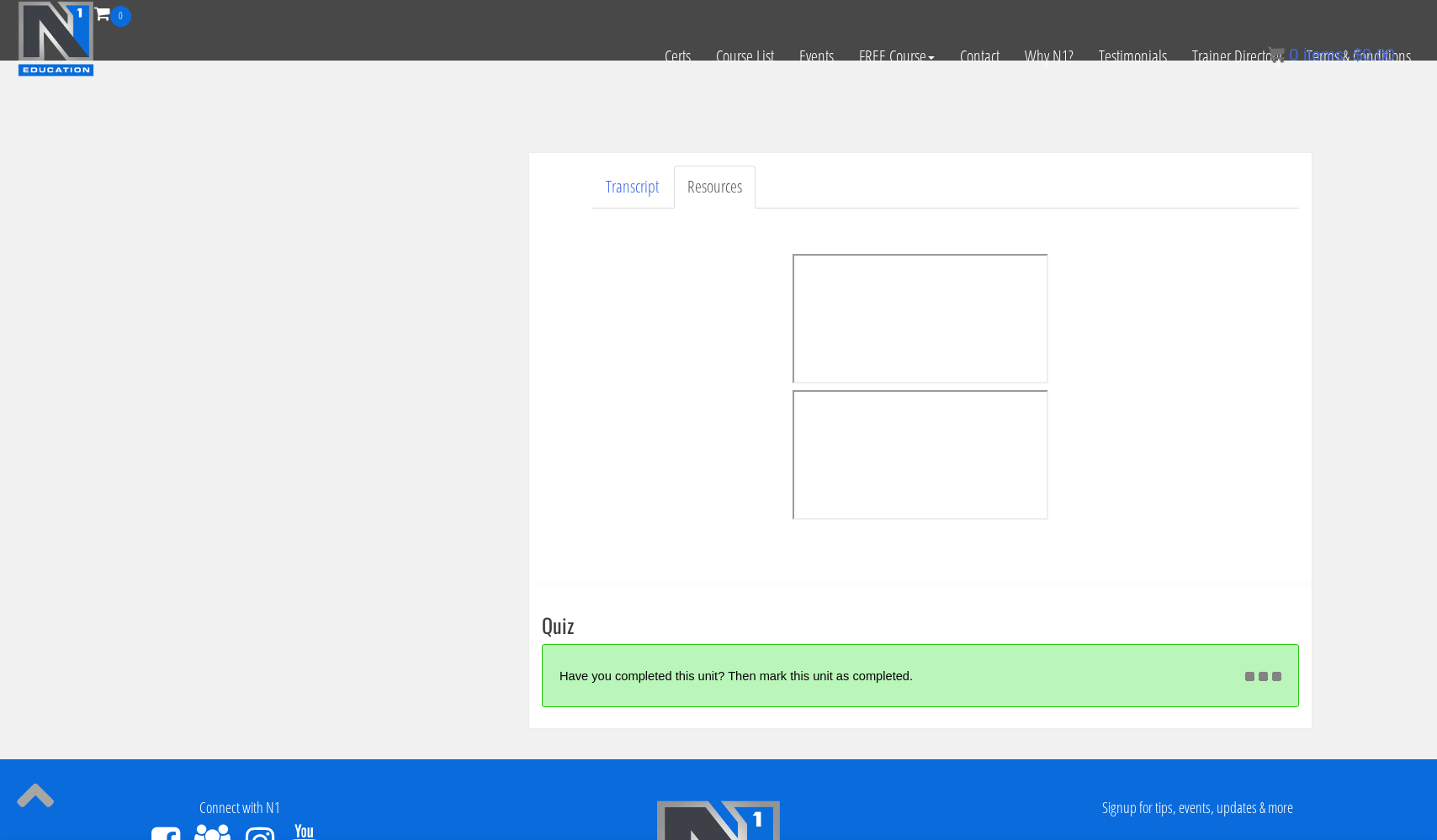
scroll to position [403, 0]
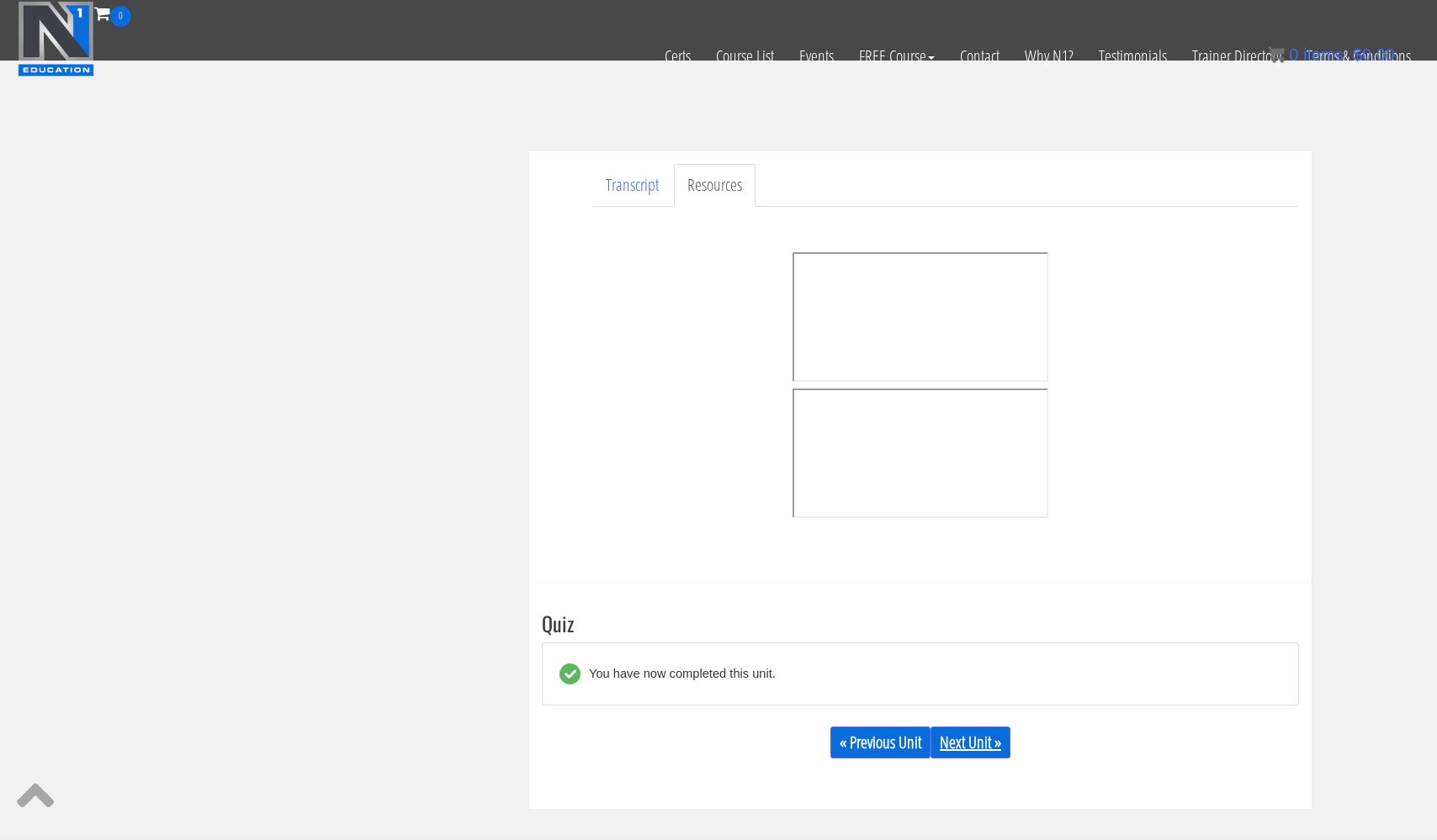
click at [981, 745] on link "Next Unit »" at bounding box center [971, 743] width 80 height 32
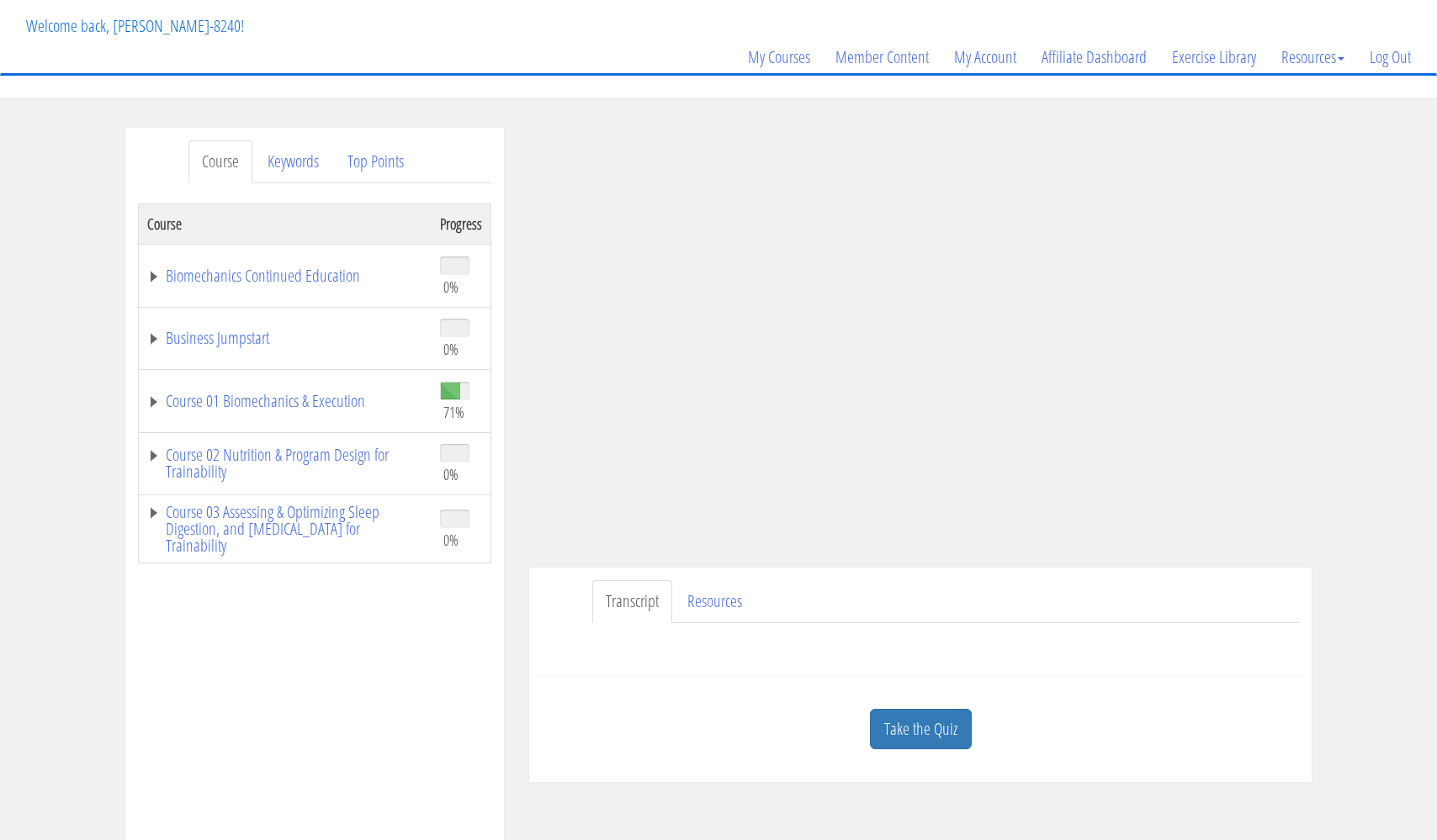
scroll to position [92, 0]
click at [710, 598] on link "Resources" at bounding box center [715, 602] width 82 height 43
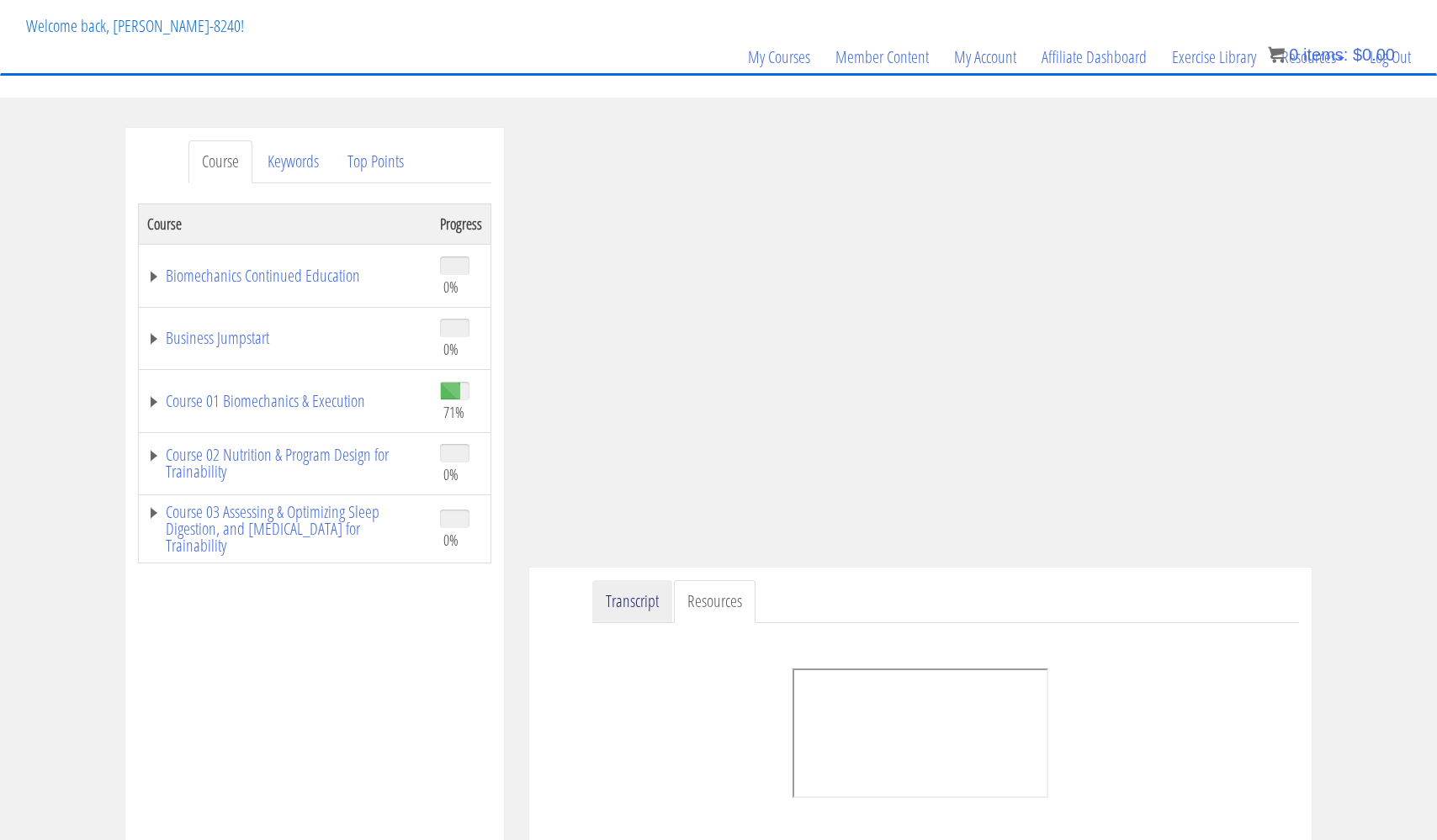
click at [639, 601] on link "Transcript" at bounding box center [632, 602] width 80 height 43
